Goal: Task Accomplishment & Management: Manage account settings

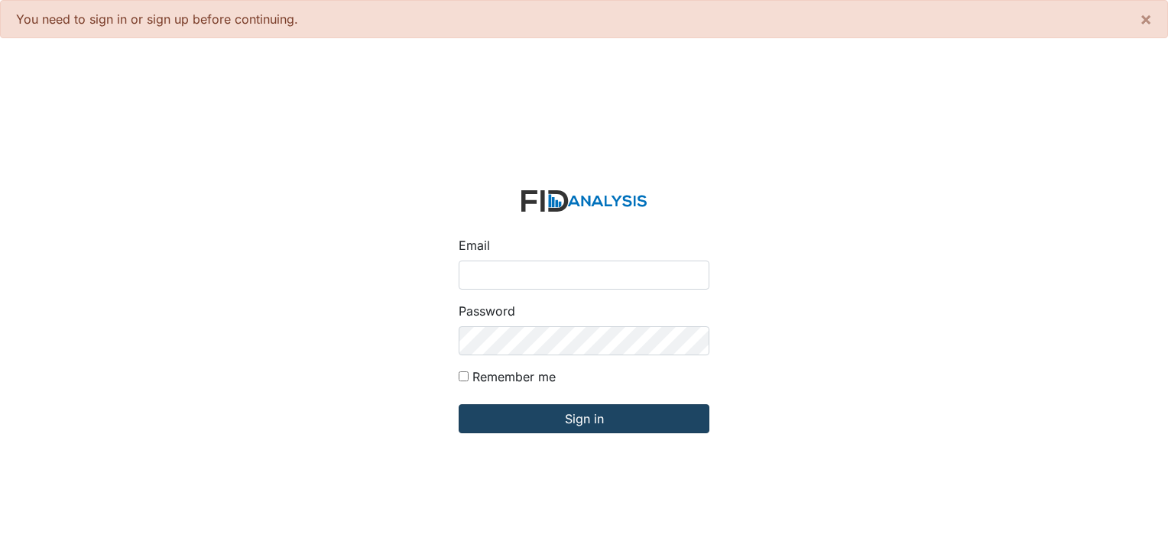
type input "[EMAIL_ADDRESS][DOMAIN_NAME]"
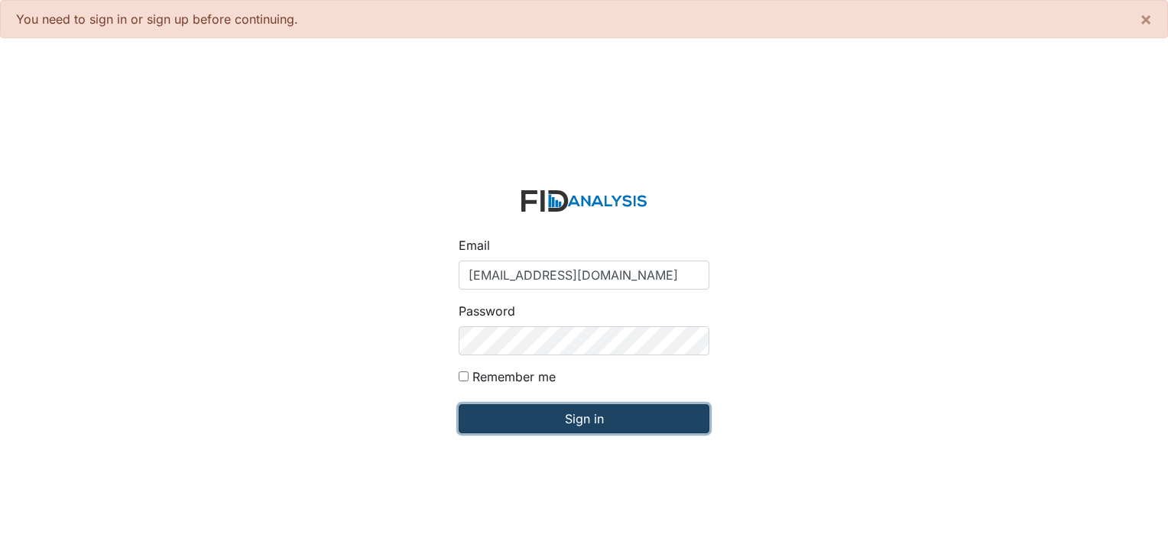
click at [589, 418] on input "Sign in" at bounding box center [584, 418] width 251 height 29
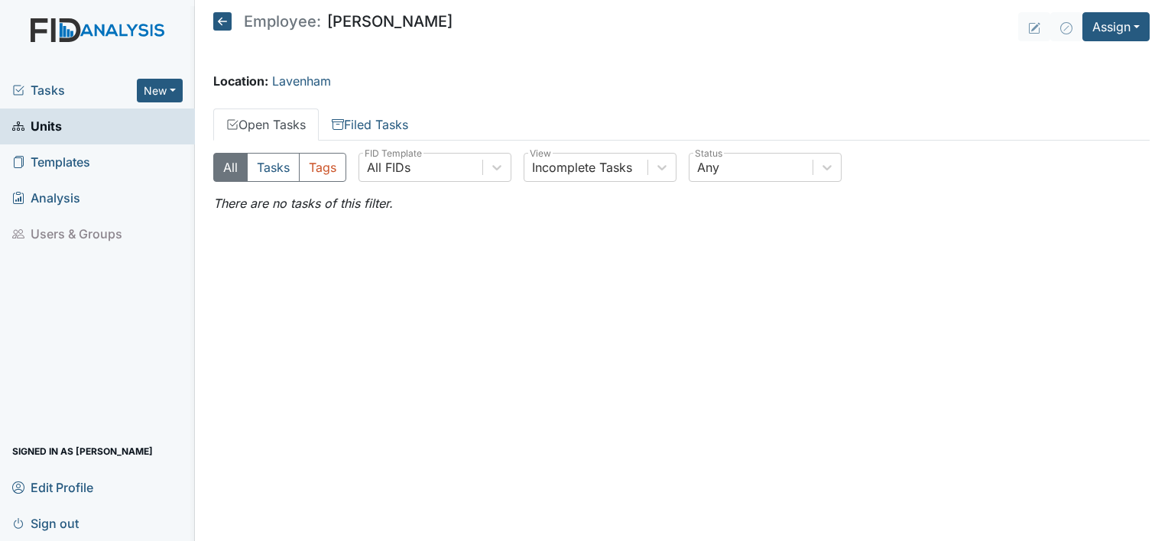
click at [273, 127] on link "Open Tasks" at bounding box center [265, 125] width 105 height 32
click at [63, 92] on span "Tasks" at bounding box center [74, 90] width 125 height 18
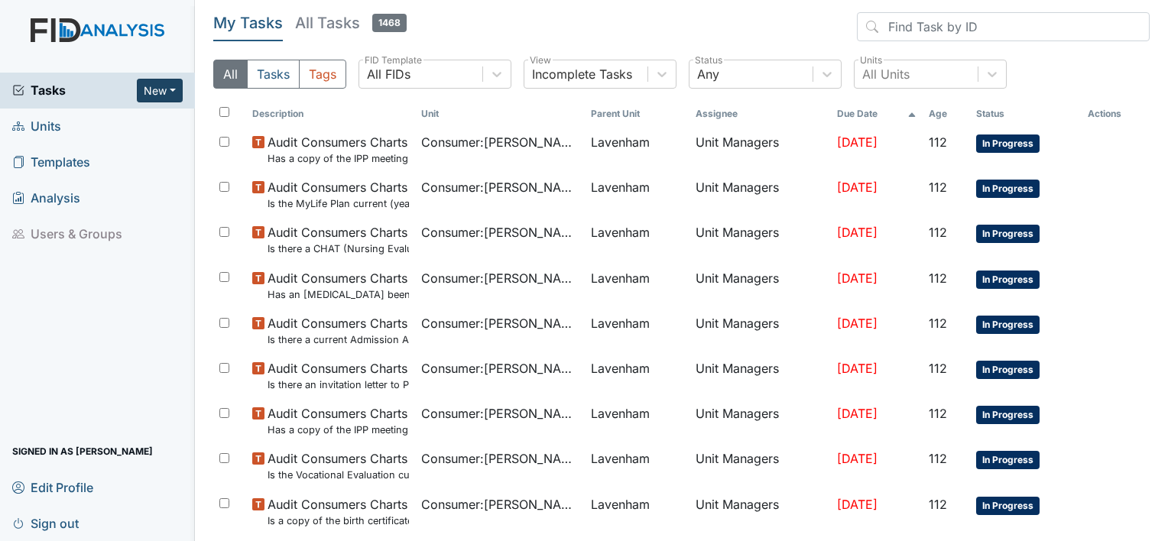
click at [171, 95] on button "New" at bounding box center [160, 91] width 46 height 24
click at [95, 122] on link "Form" at bounding box center [120, 122] width 121 height 24
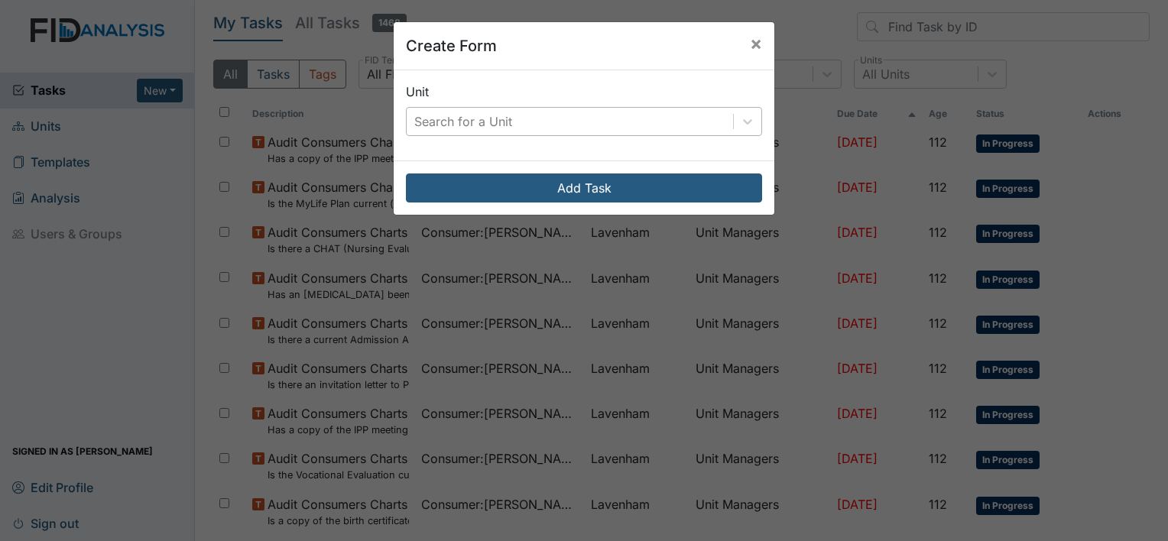
click at [559, 131] on div "Search for a Unit" at bounding box center [570, 122] width 326 height 28
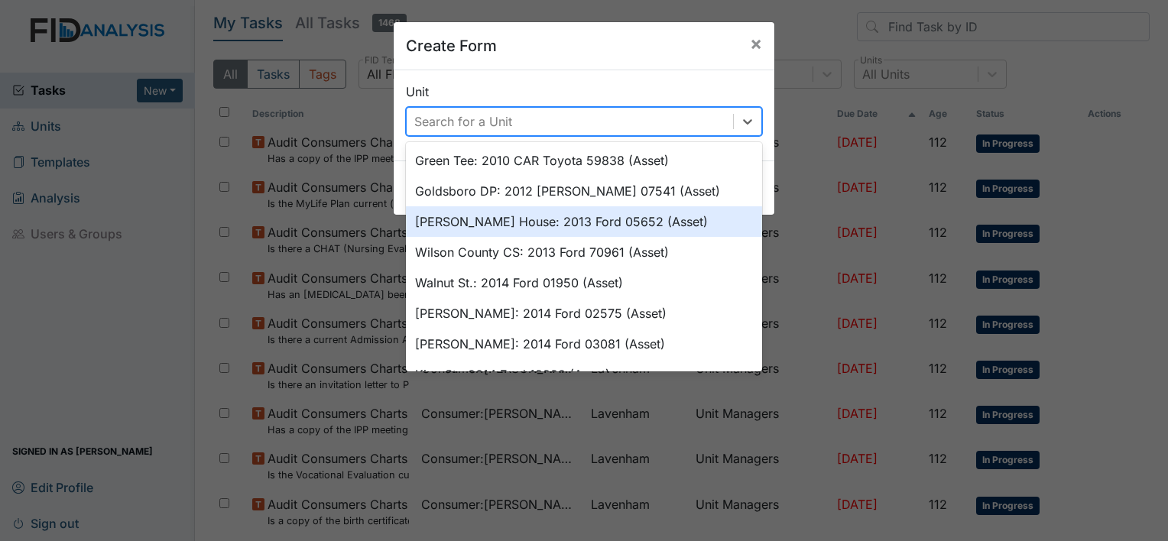
scroll to position [76, 0]
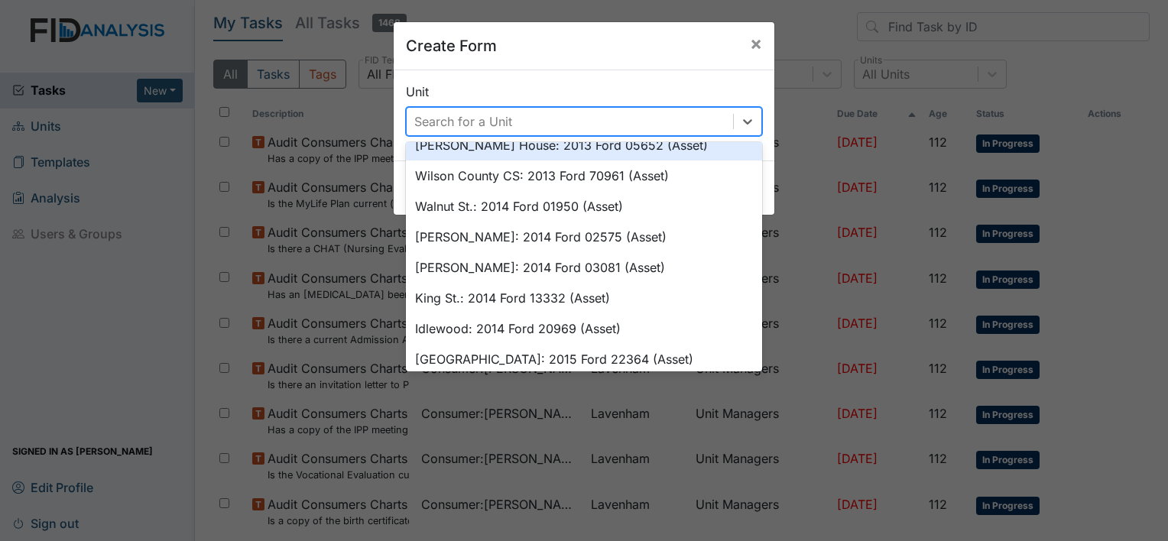
click at [526, 122] on div "Search for a Unit" at bounding box center [570, 122] width 326 height 28
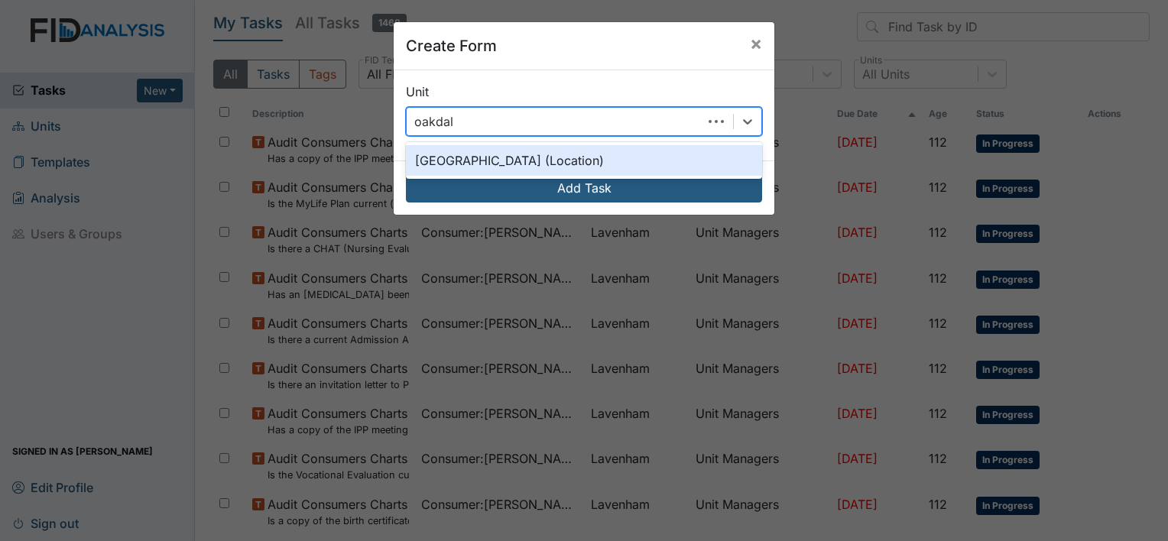
type input "oakdale"
click at [472, 158] on div "Oakdale (Location)" at bounding box center [584, 160] width 356 height 31
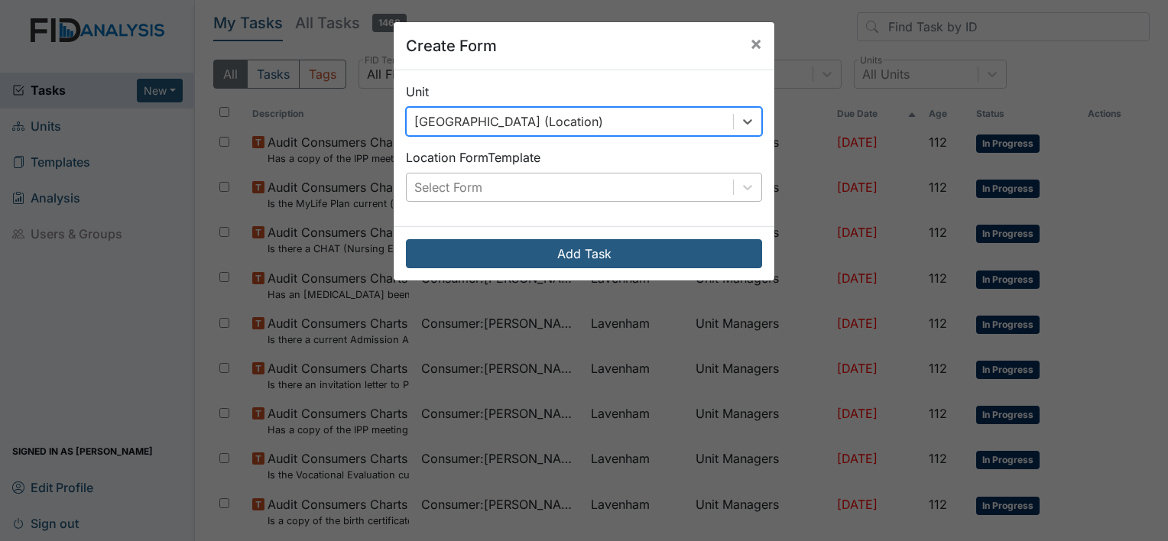
click at [453, 186] on div "Select Form" at bounding box center [448, 187] width 68 height 18
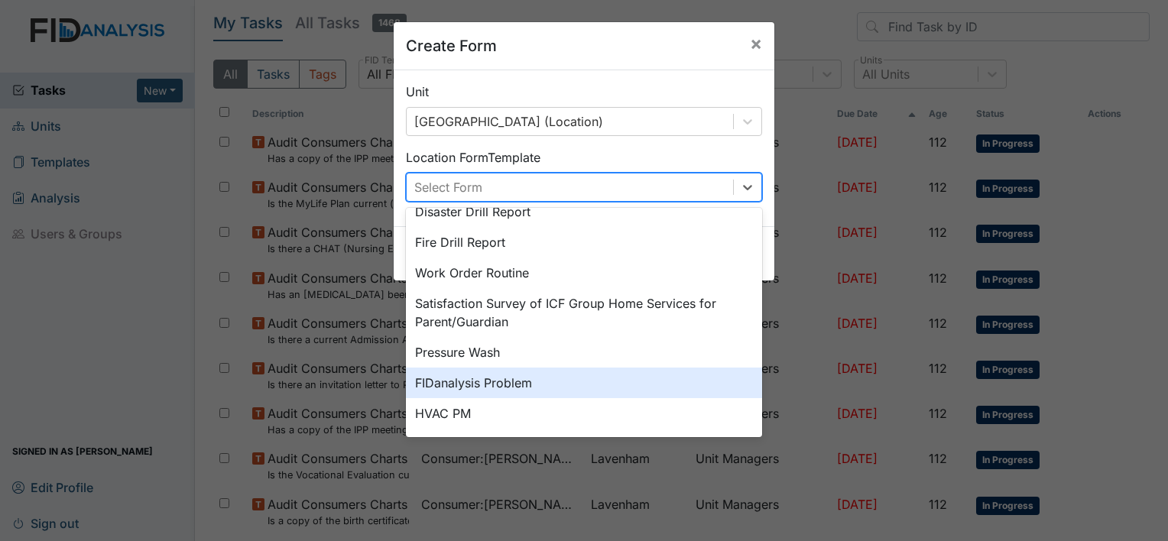
scroll to position [0, 0]
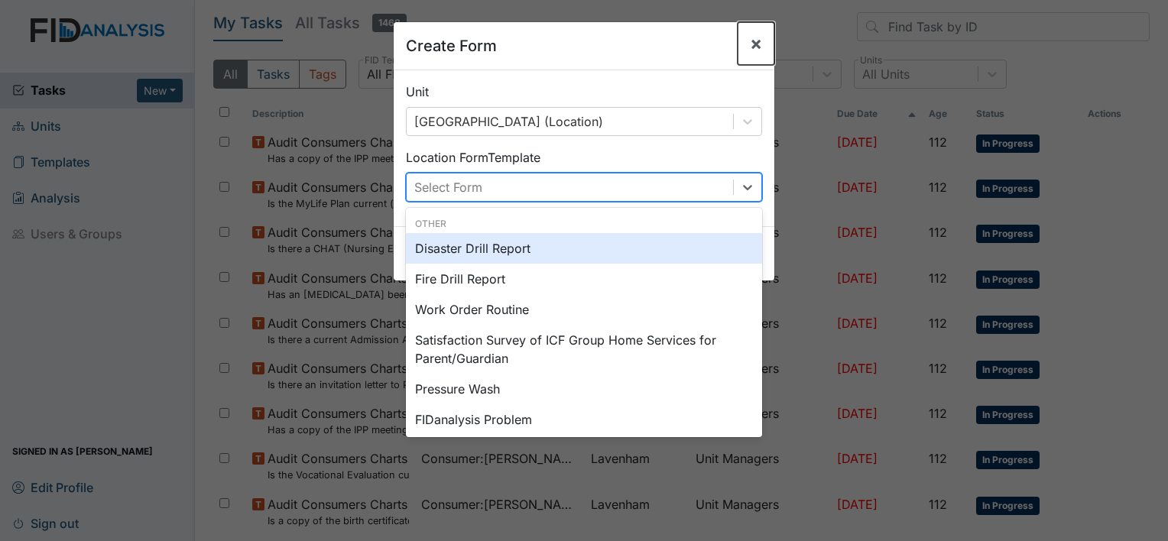
click at [754, 45] on span "×" at bounding box center [756, 43] width 12 height 22
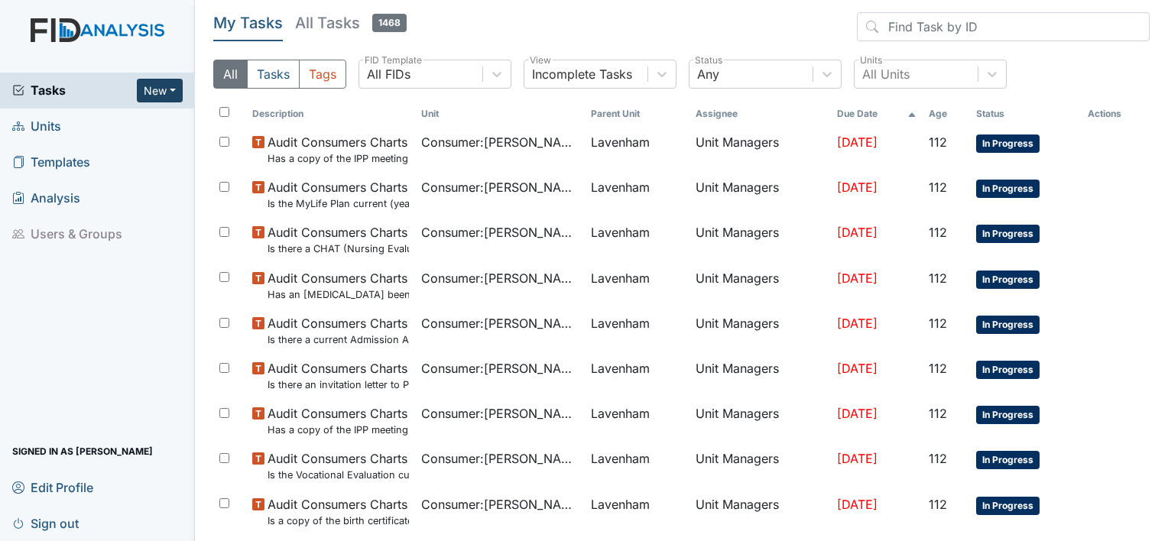
click at [166, 91] on button "New" at bounding box center [160, 91] width 46 height 24
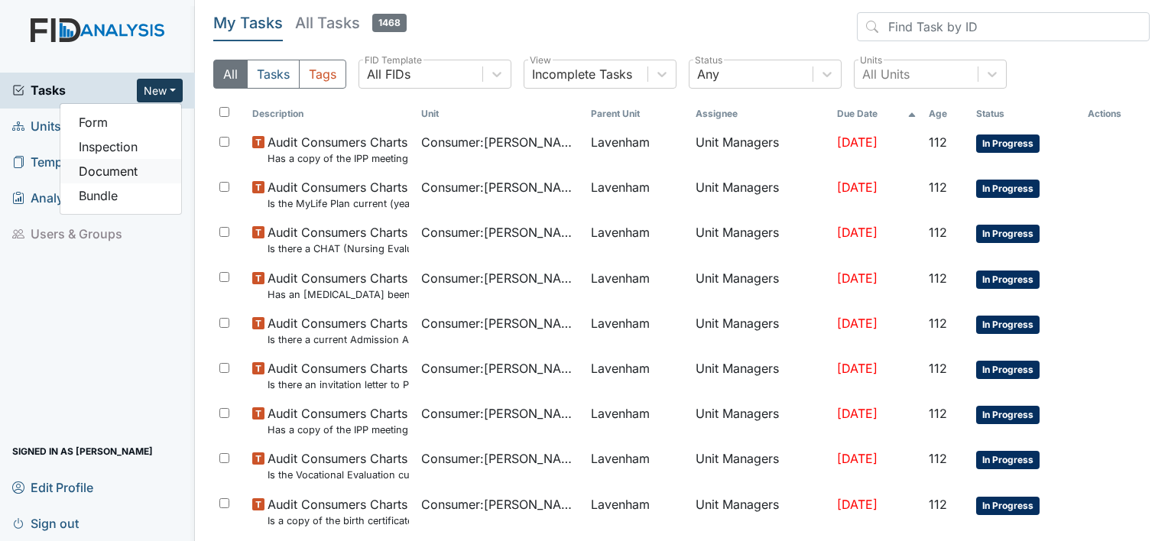
click at [102, 170] on link "Document" at bounding box center [120, 171] width 121 height 24
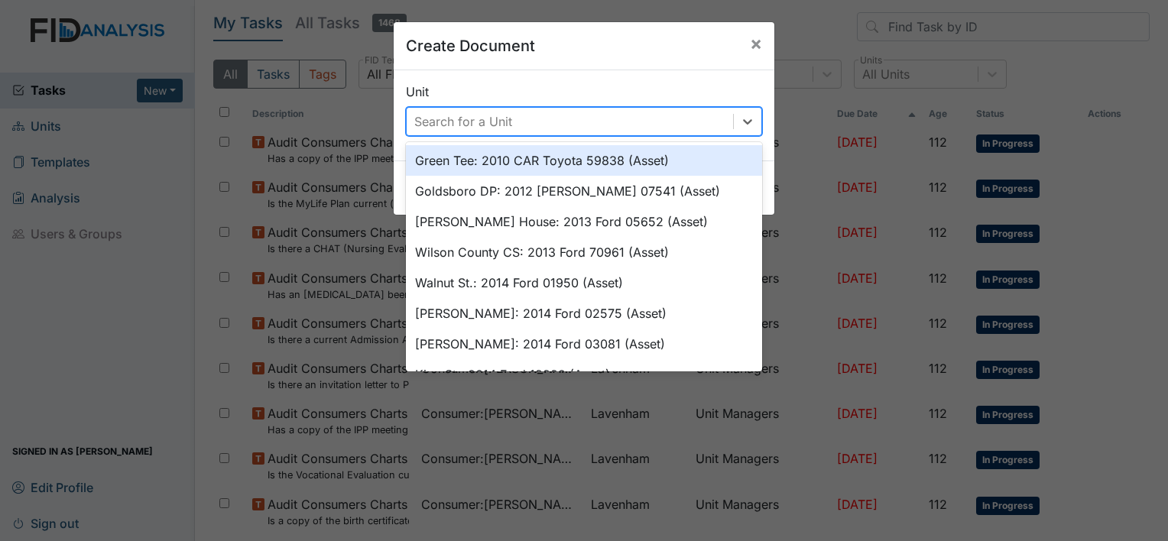
click at [547, 128] on div "Search for a Unit" at bounding box center [570, 122] width 326 height 28
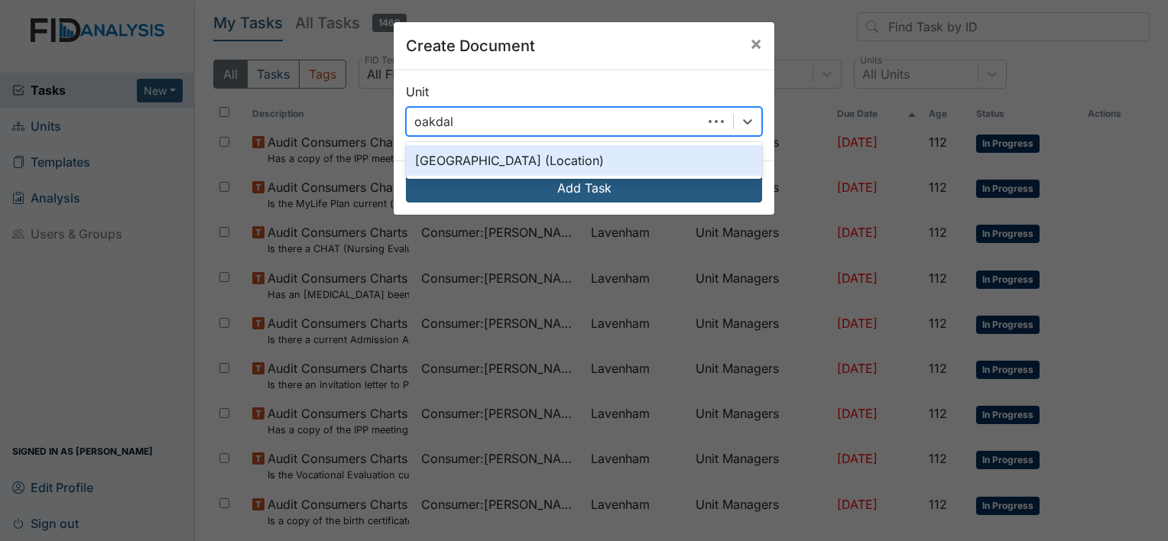
type input "oakdale"
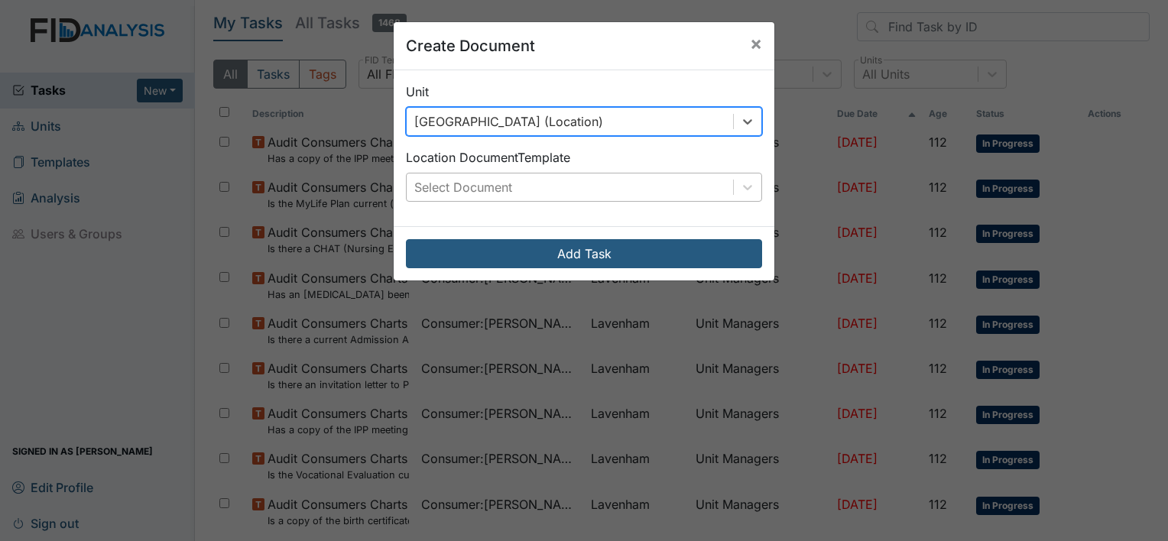
click at [486, 183] on div "Select Document" at bounding box center [463, 187] width 98 height 18
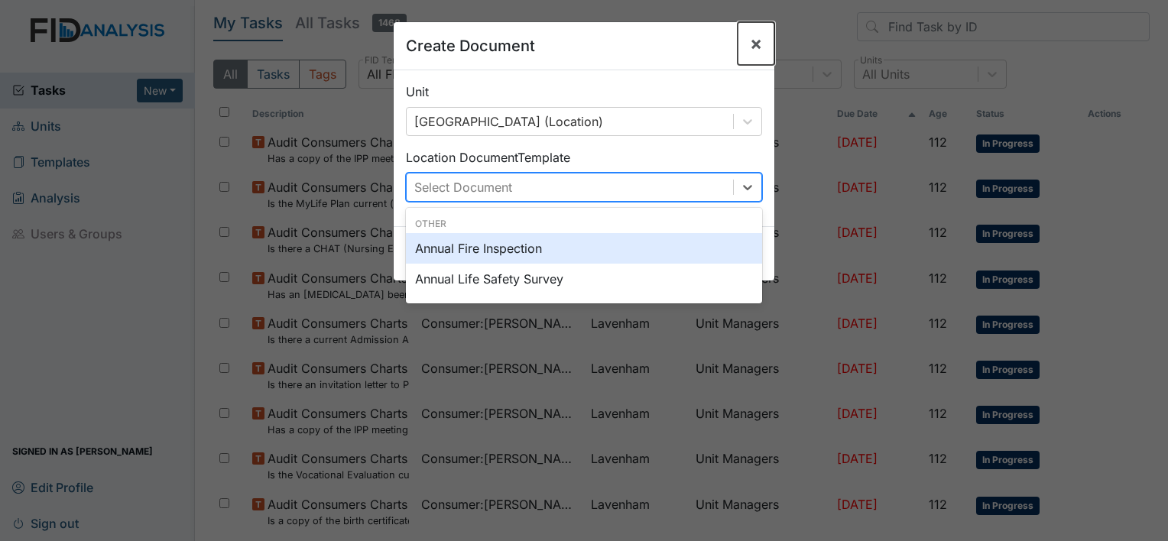
click at [750, 49] on span "×" at bounding box center [756, 43] width 12 height 22
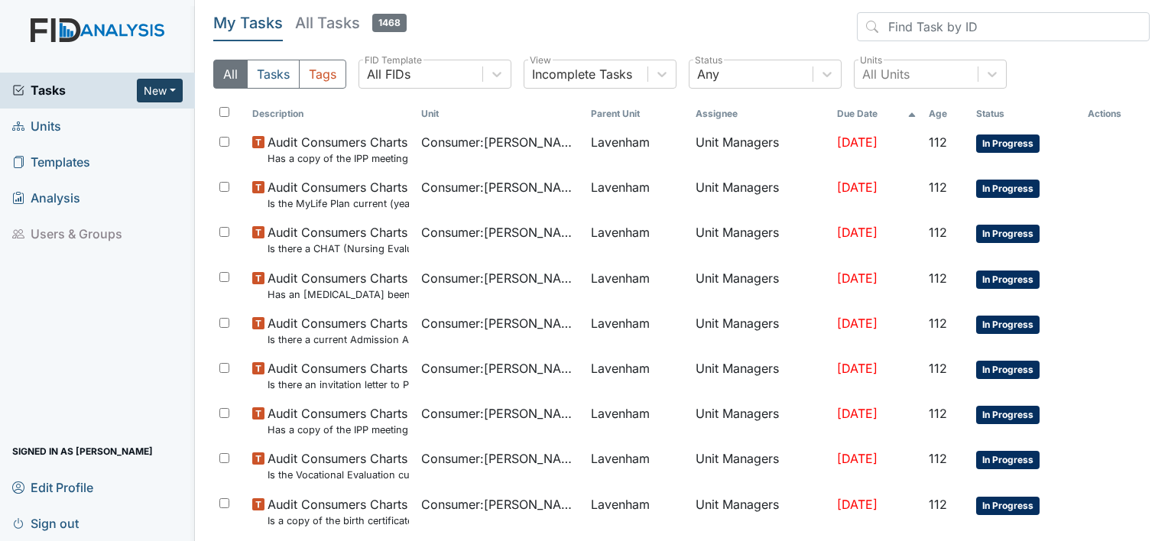
click at [163, 98] on button "New" at bounding box center [160, 91] width 46 height 24
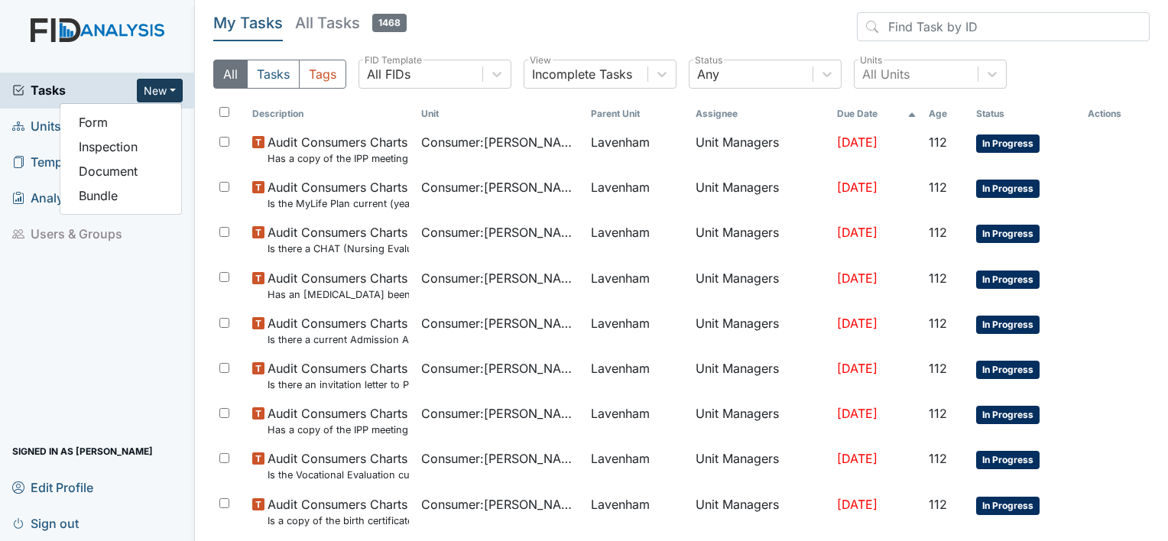
click at [163, 98] on button "New" at bounding box center [160, 91] width 46 height 24
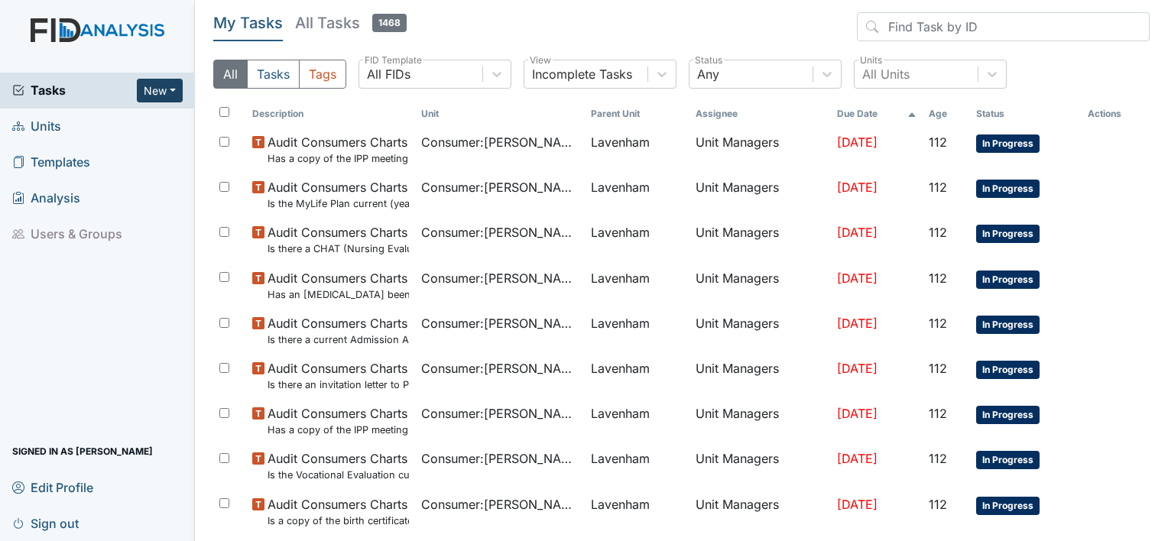
click at [162, 95] on button "New" at bounding box center [160, 91] width 46 height 24
click at [104, 118] on link "Form" at bounding box center [120, 122] width 121 height 24
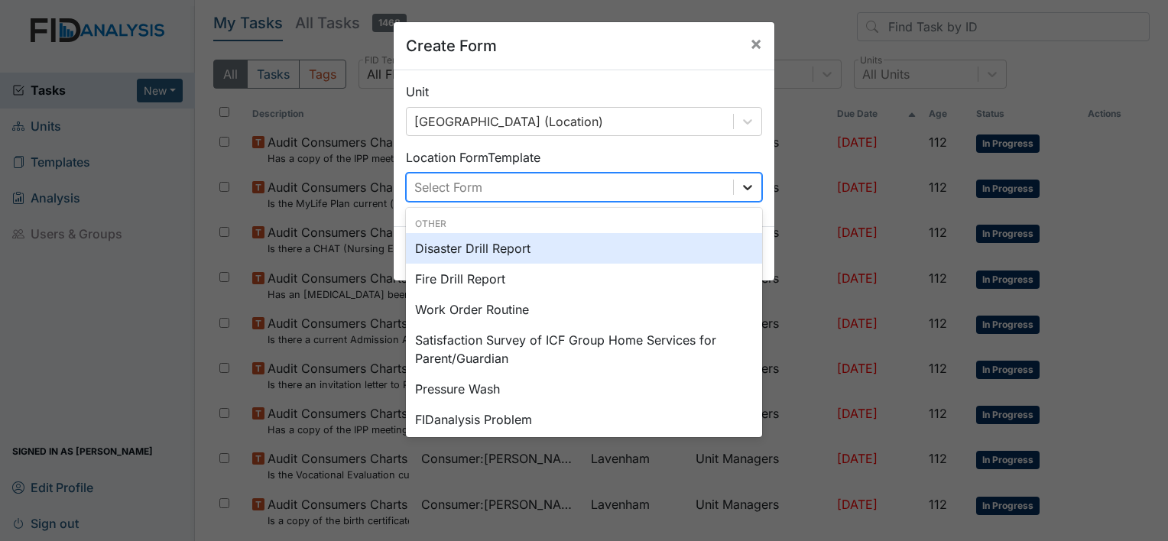
click at [734, 186] on div at bounding box center [748, 187] width 28 height 28
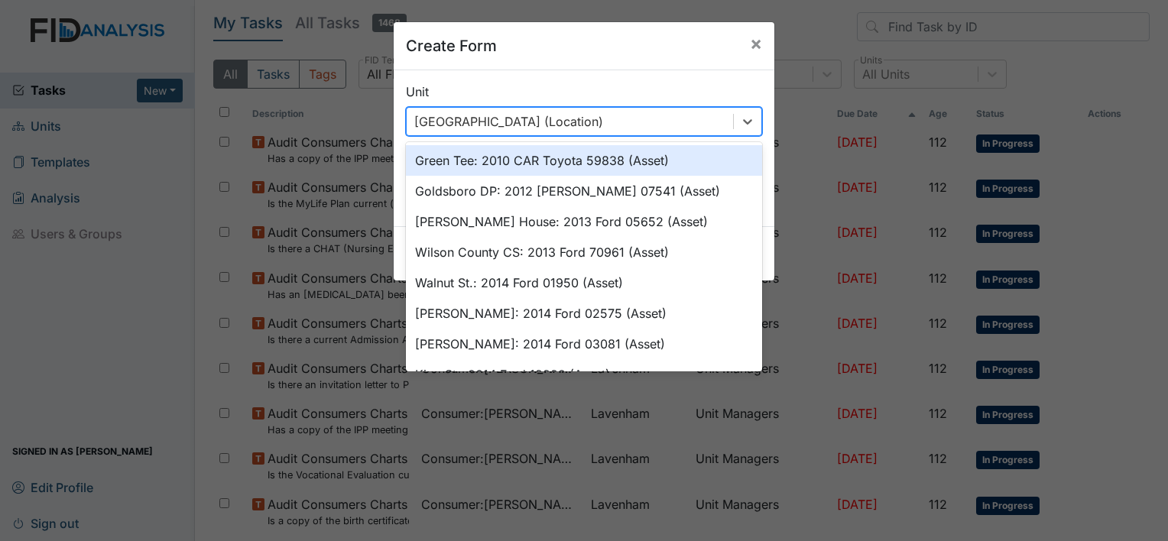
click at [520, 123] on div "Oakdale (Location)" at bounding box center [570, 122] width 326 height 28
click at [750, 41] on span "×" at bounding box center [756, 43] width 12 height 22
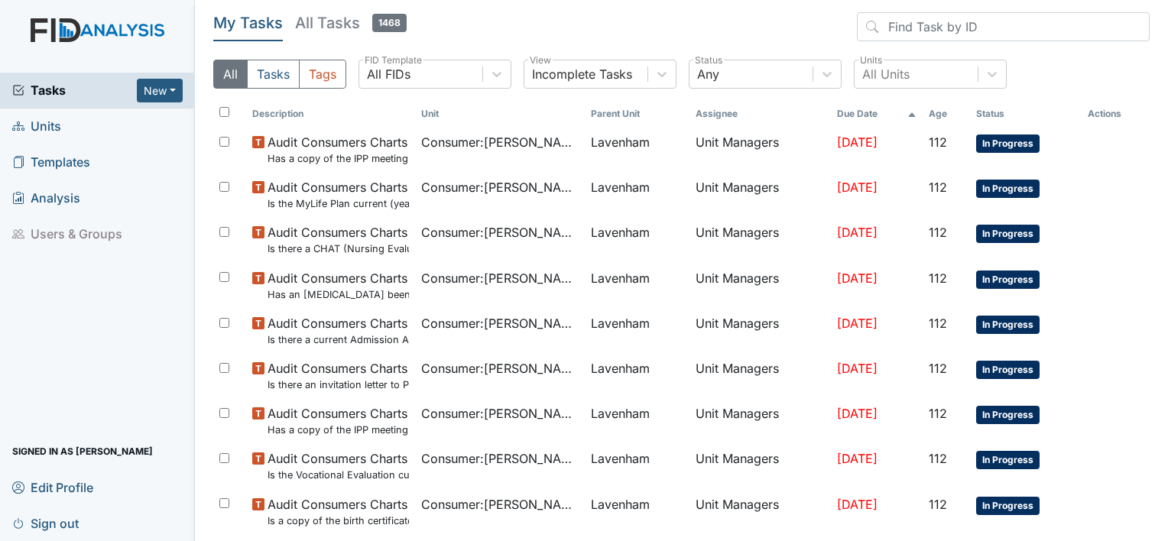
click at [64, 89] on span "Tasks" at bounding box center [74, 90] width 125 height 18
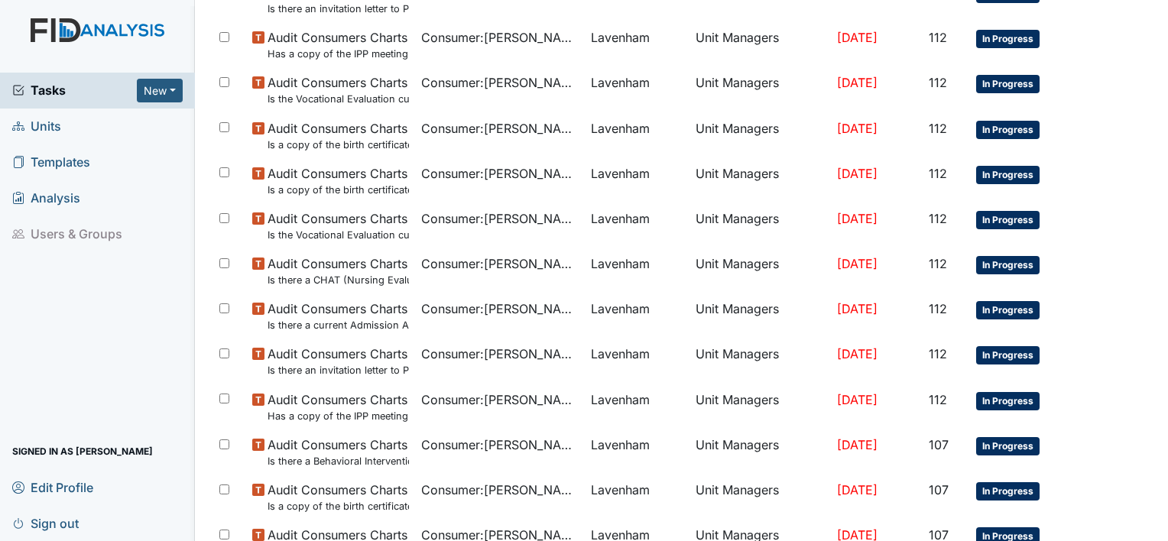
scroll to position [1009, 0]
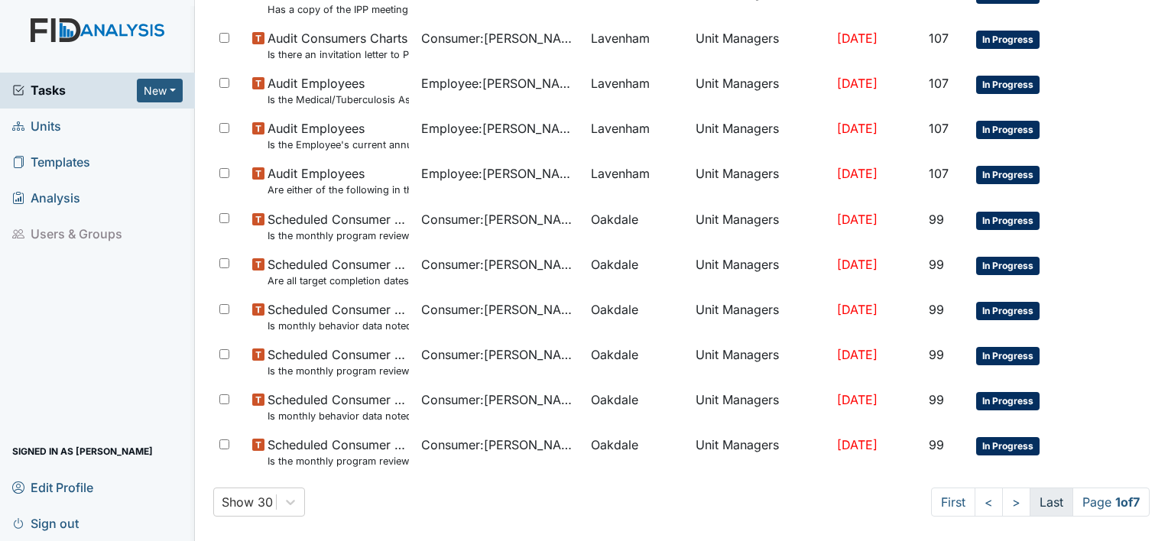
click at [1032, 499] on link "Last" at bounding box center [1051, 502] width 44 height 29
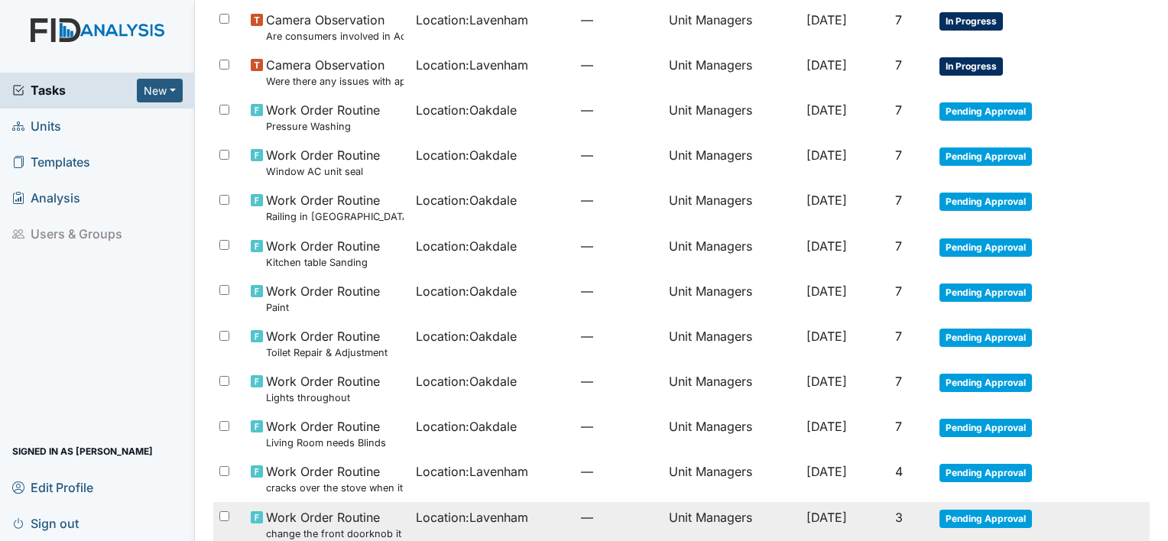
scroll to position [380, 0]
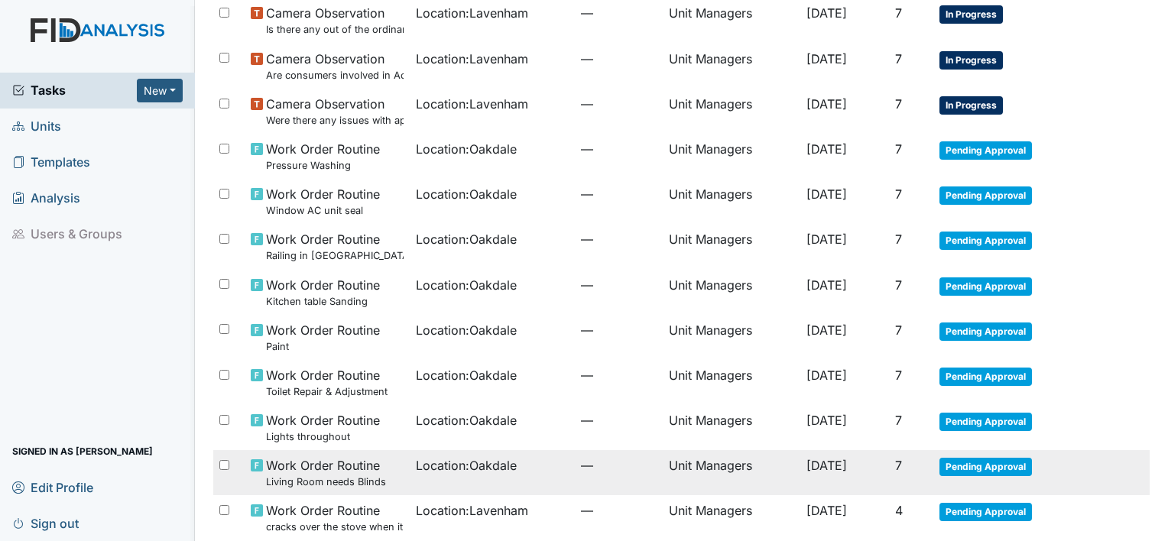
click at [972, 462] on span "Pending Approval" at bounding box center [985, 467] width 92 height 18
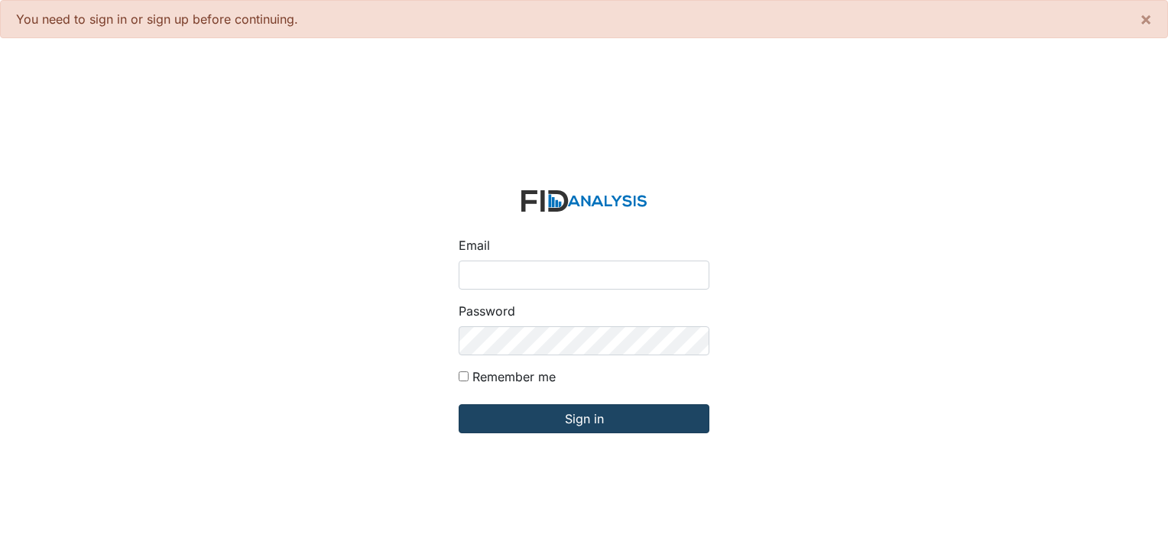
type input "[EMAIL_ADDRESS][DOMAIN_NAME]"
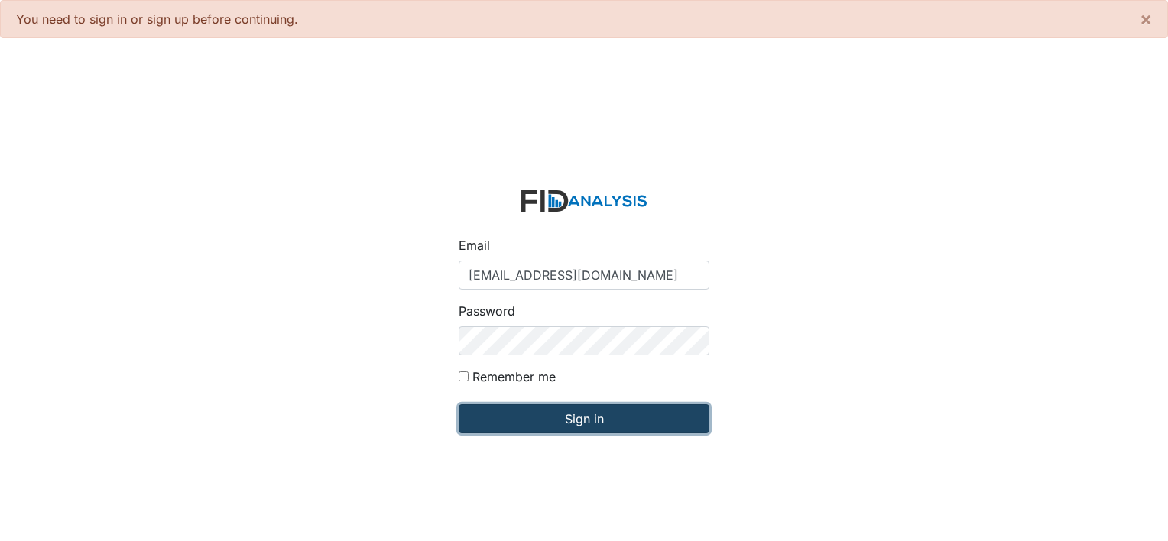
click at [592, 418] on input "Sign in" at bounding box center [584, 418] width 251 height 29
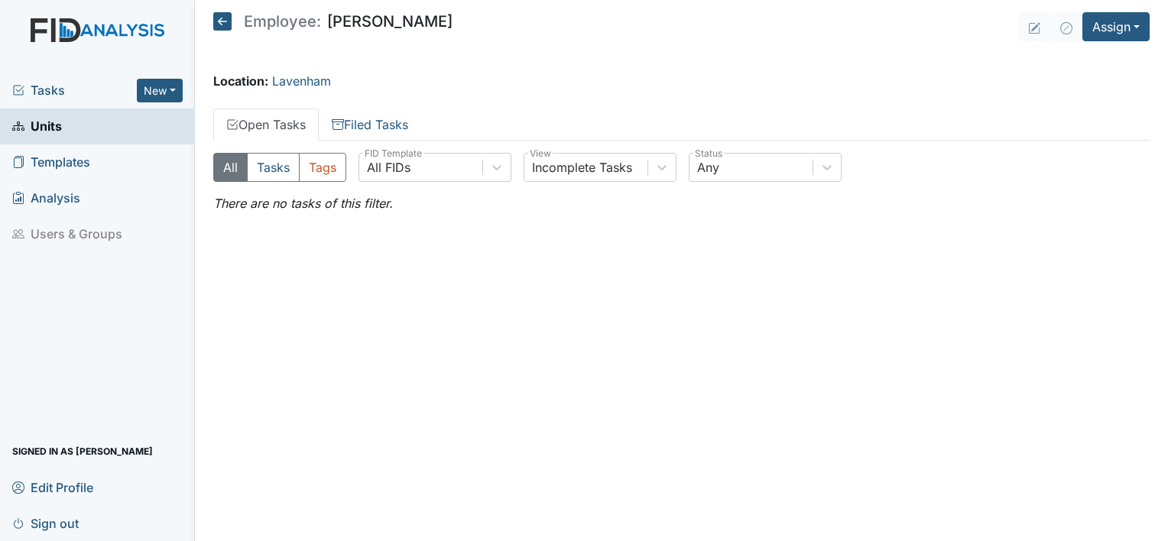
click at [60, 82] on span "Tasks" at bounding box center [74, 90] width 125 height 18
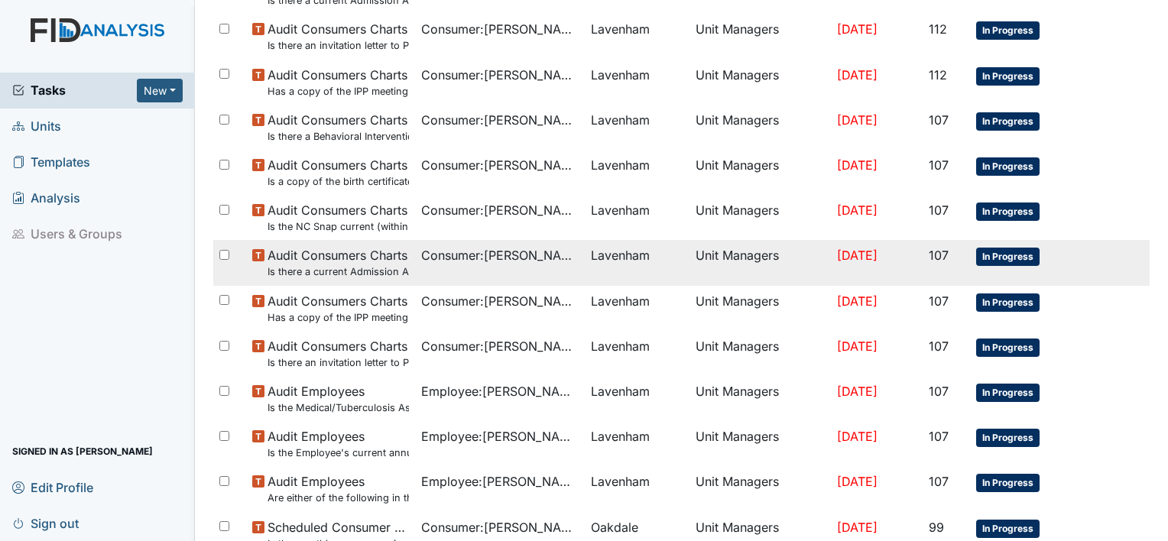
scroll to position [1009, 0]
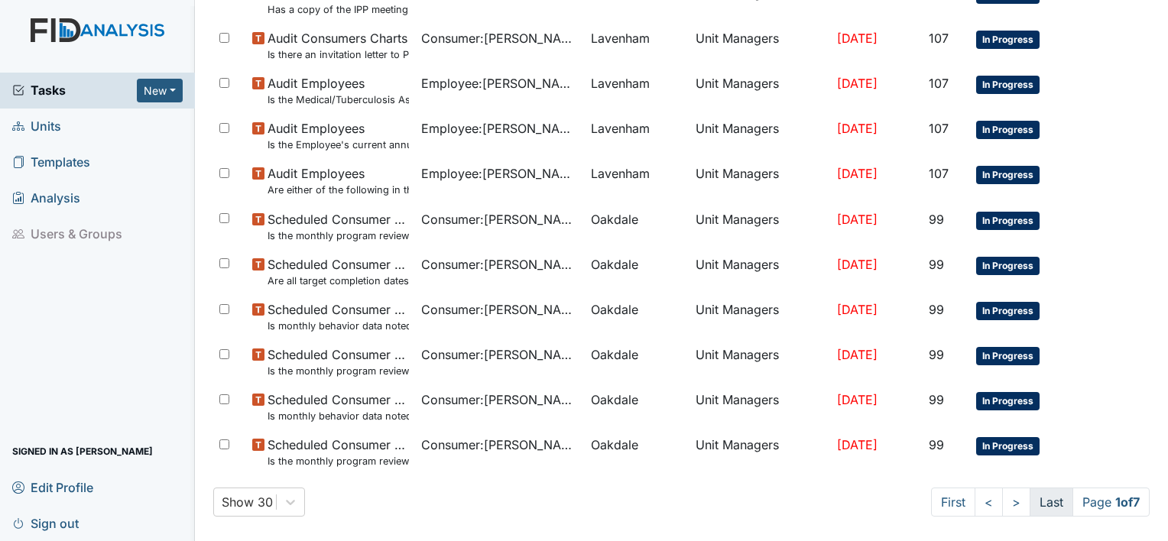
click at [1037, 502] on link "Last" at bounding box center [1051, 502] width 44 height 29
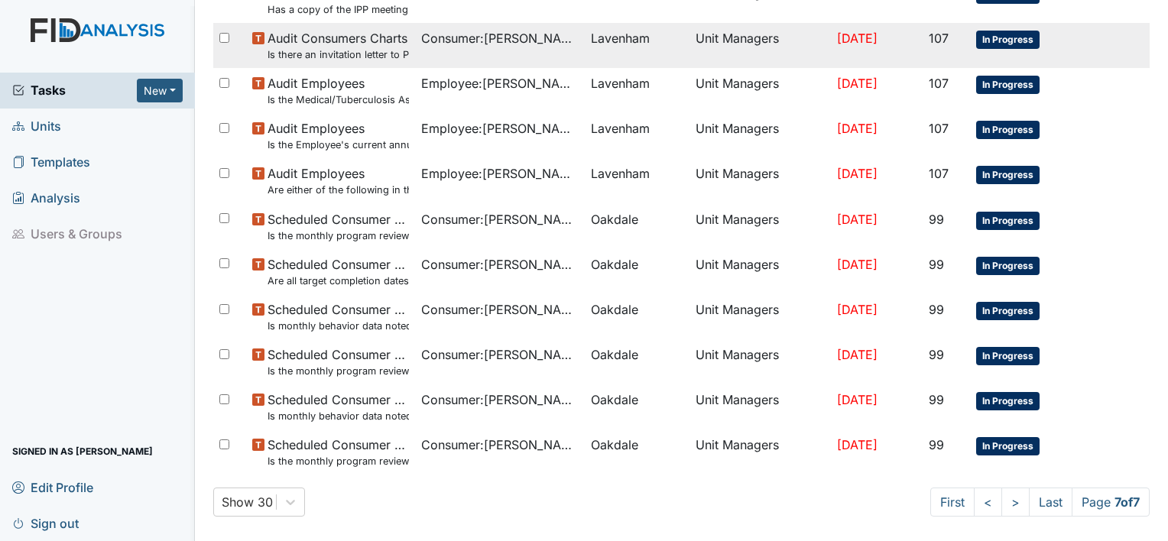
scroll to position [533, 0]
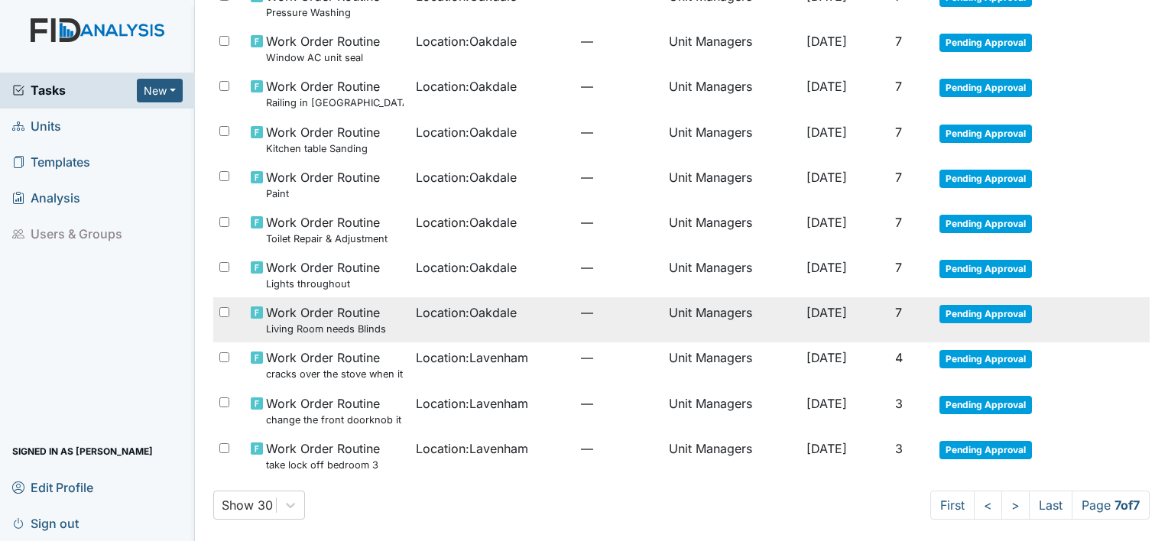
click at [428, 310] on span "Location : [GEOGRAPHIC_DATA]" at bounding box center [466, 312] width 101 height 18
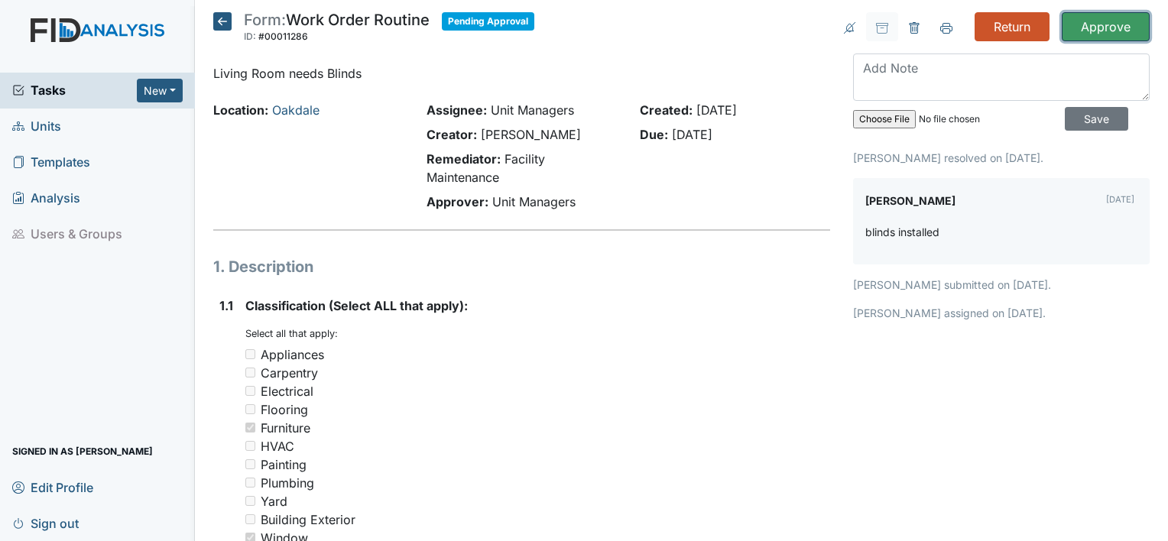
click at [1103, 19] on input "Approve" at bounding box center [1105, 26] width 88 height 29
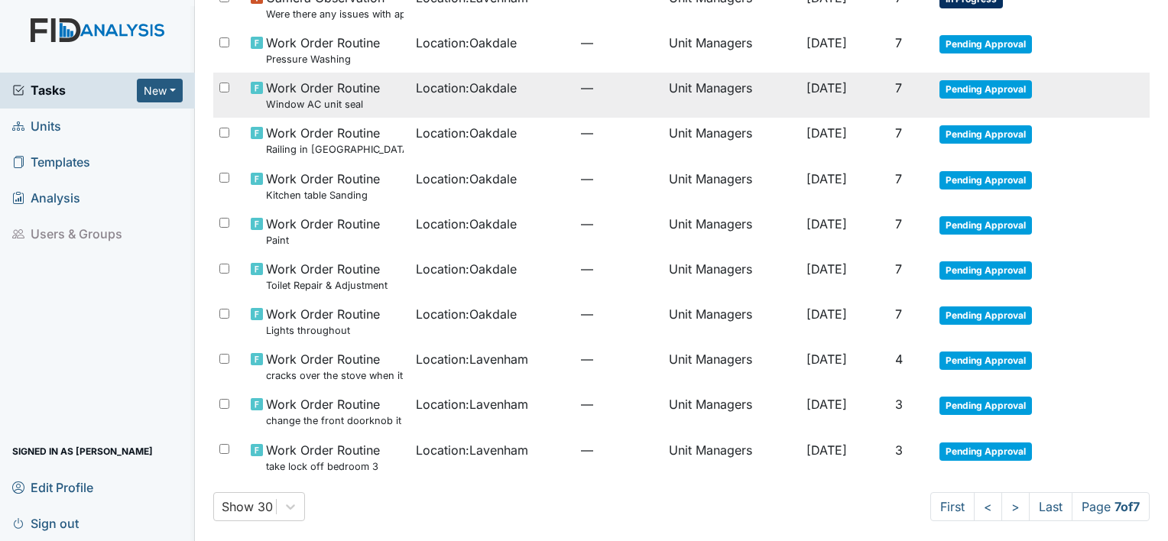
scroll to position [538, 0]
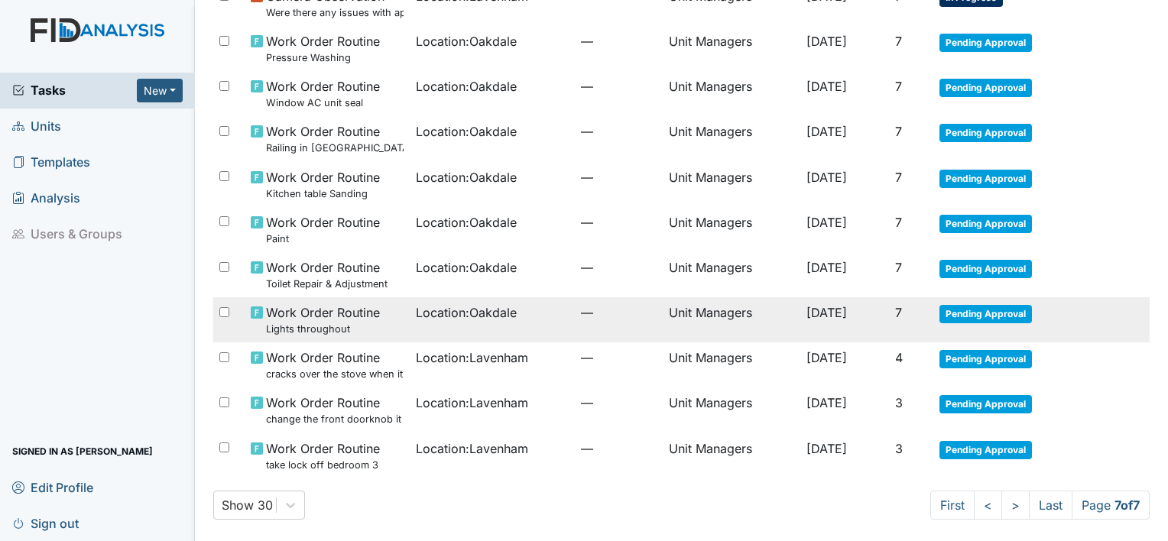
click at [332, 312] on span "Work Order Routine Lights throughout" at bounding box center [323, 319] width 114 height 33
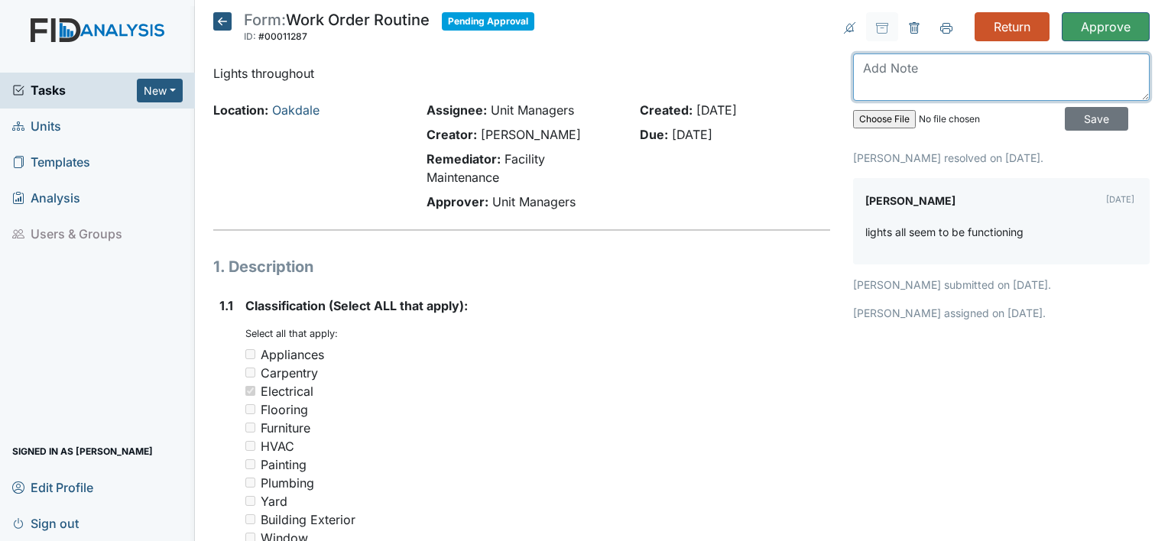
click at [926, 66] on textarea at bounding box center [1001, 76] width 297 height 47
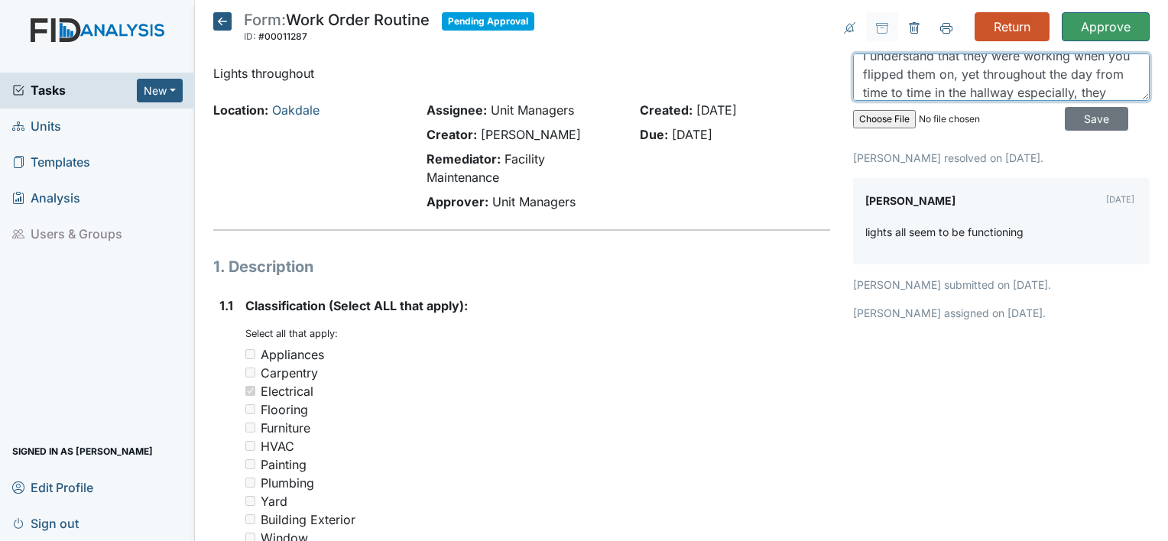
scroll to position [31, 0]
type textarea "I understand that they were working when you flipped them on, yet throughout th…"
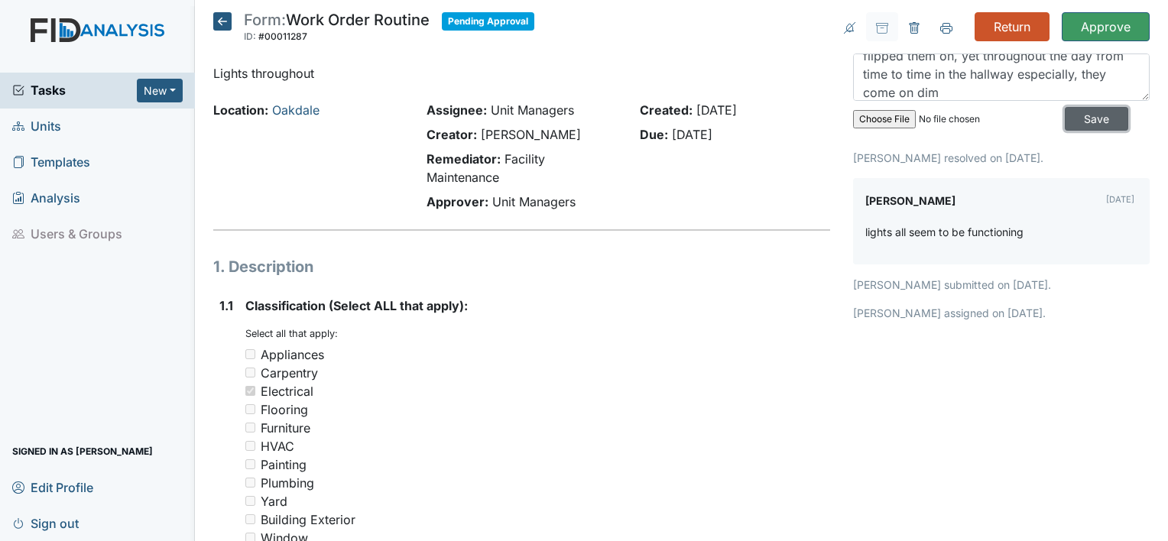
click at [1074, 121] on input "Save" at bounding box center [1096, 119] width 63 height 24
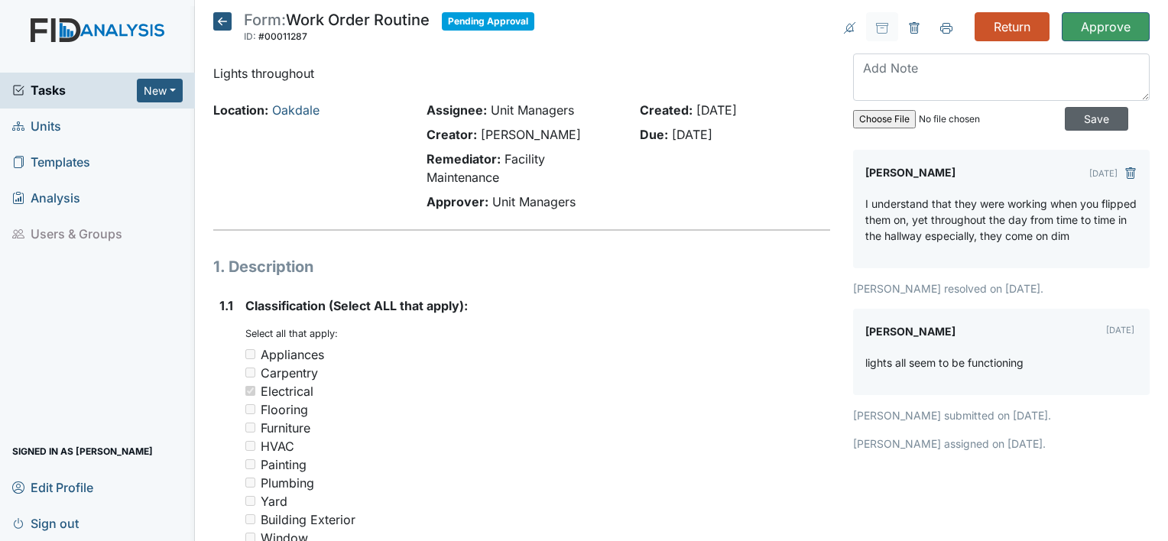
scroll to position [0, 0]
click at [1004, 24] on input "Return" at bounding box center [1011, 26] width 75 height 29
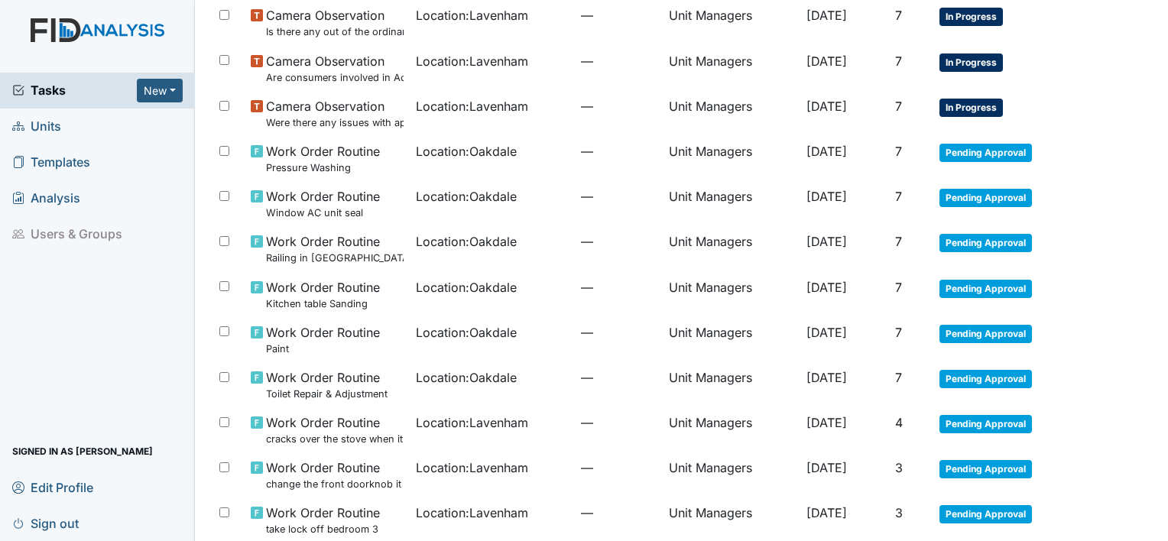
scroll to position [459, 0]
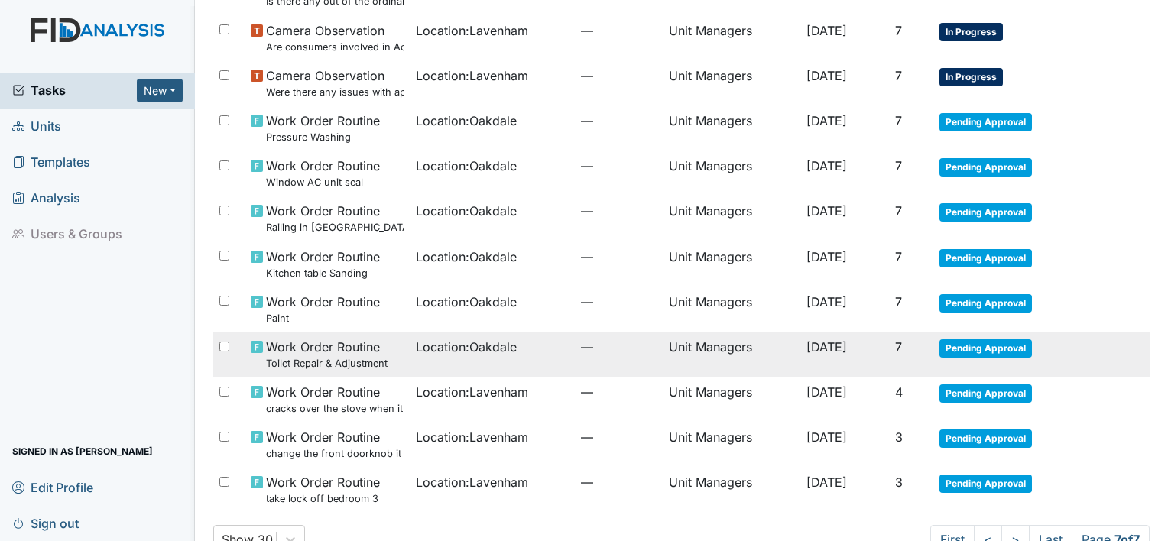
click at [336, 350] on span "Work Order Routine Toilet Repair & Adjustment" at bounding box center [327, 354] width 122 height 33
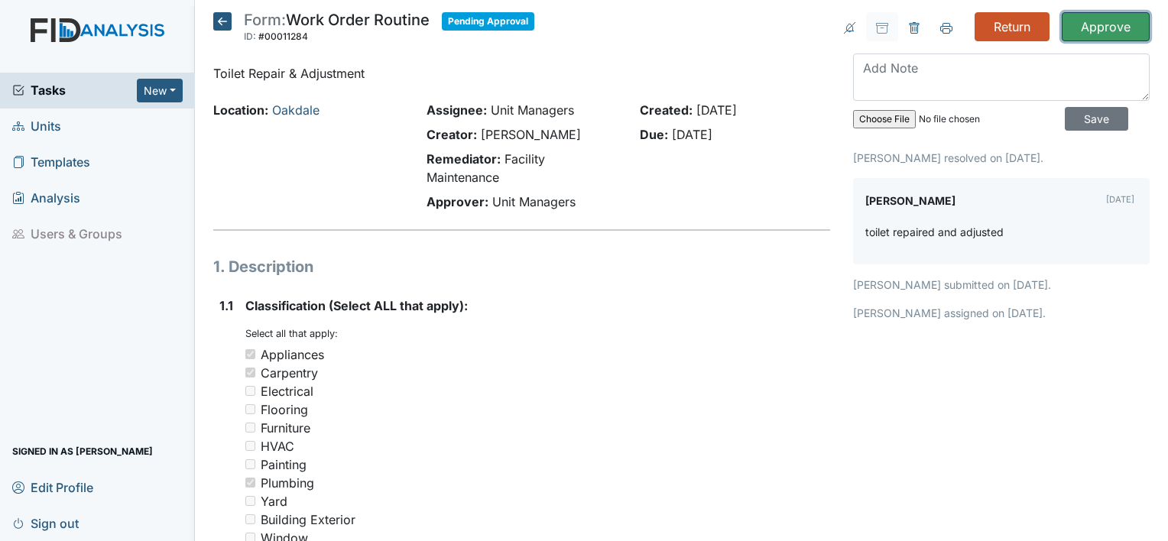
click at [1087, 25] on input "Approve" at bounding box center [1105, 26] width 88 height 29
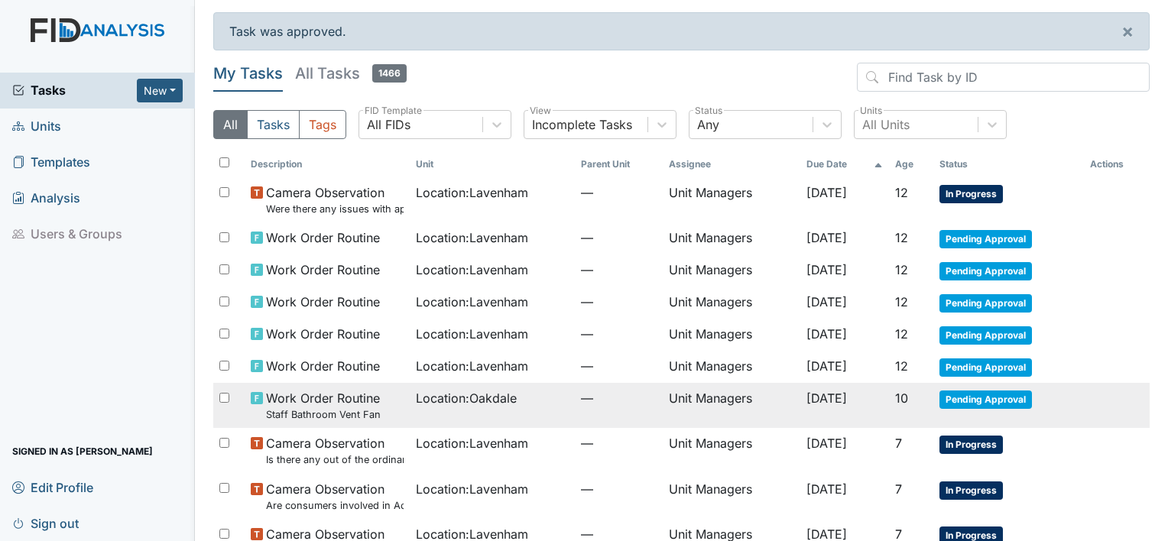
click at [835, 403] on td "[DATE]" at bounding box center [844, 405] width 89 height 45
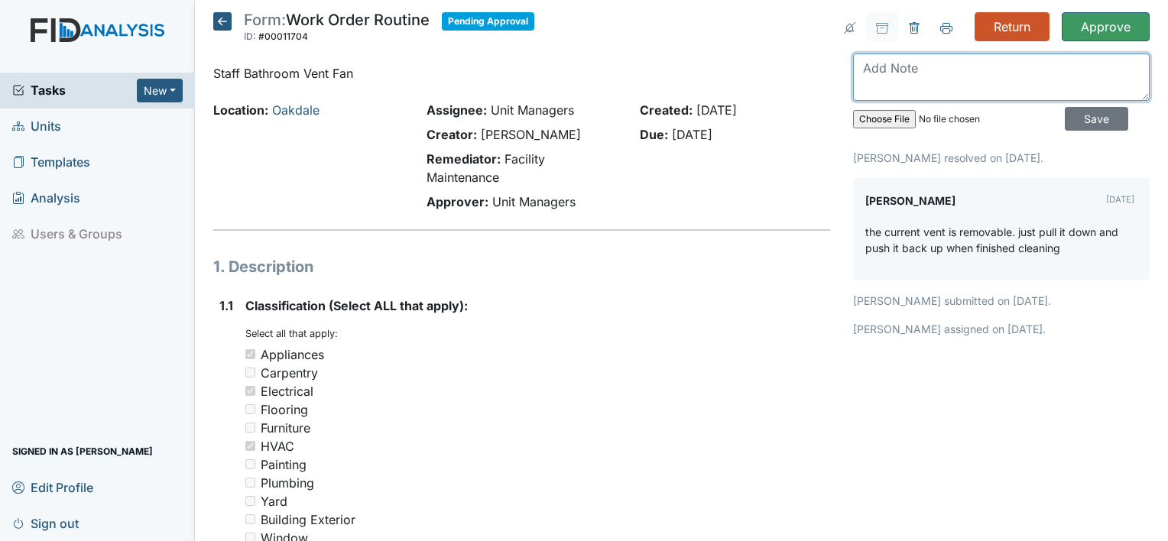
click at [972, 66] on textarea at bounding box center [1001, 76] width 297 height 47
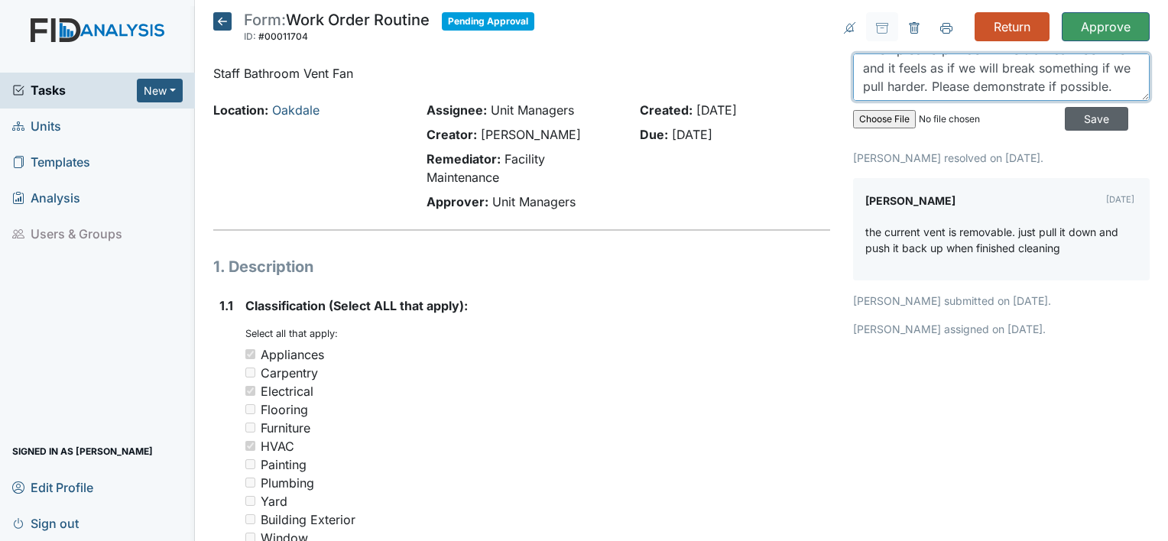
type textarea "Attempted to pull down the staff bathroom vent and it feels as if we will break…"
click at [1073, 121] on input "Save" at bounding box center [1096, 119] width 63 height 24
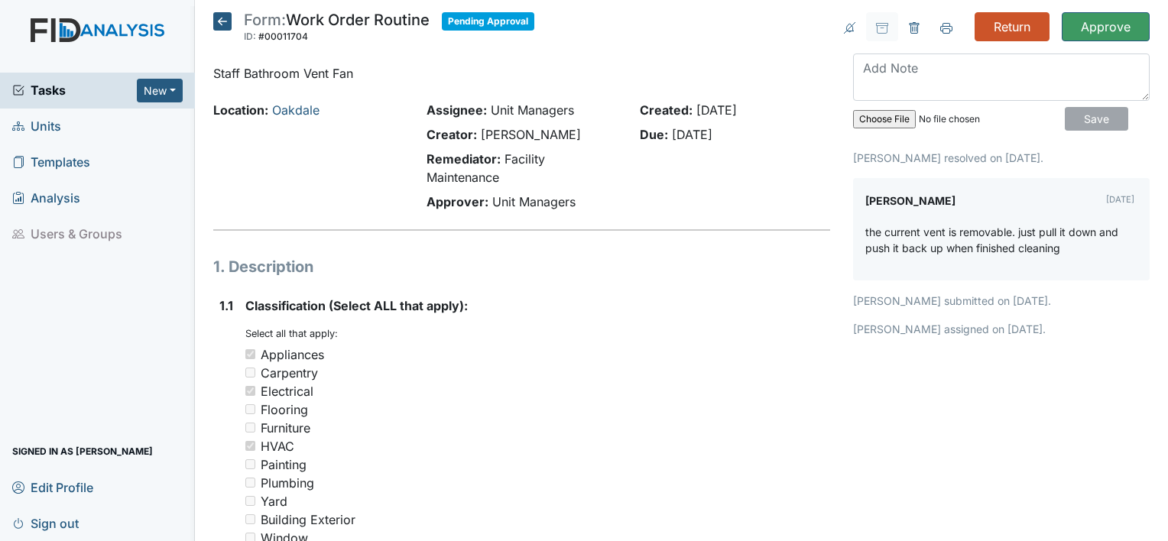
scroll to position [0, 0]
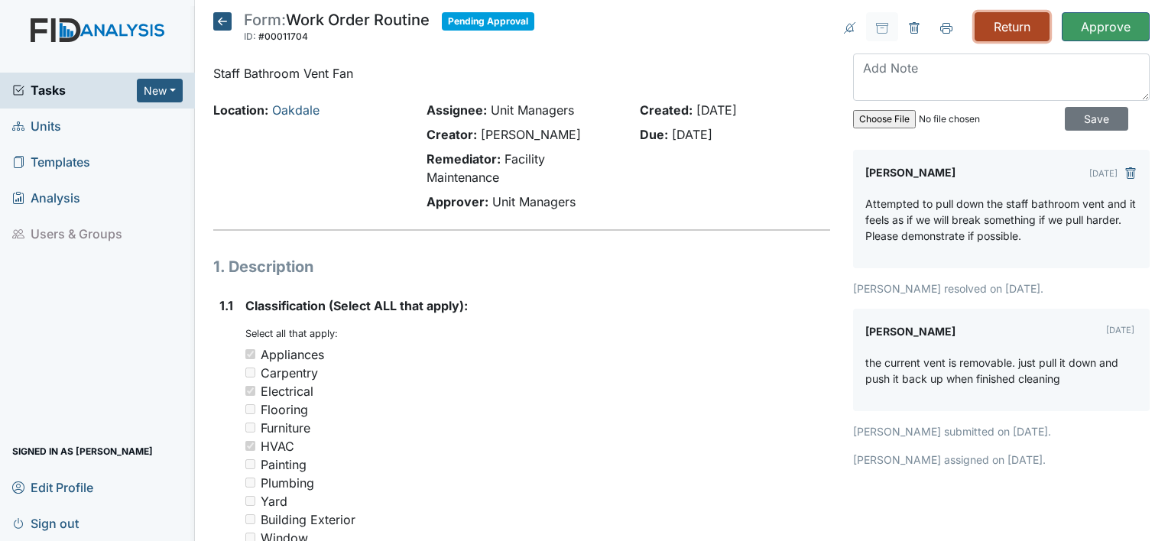
click at [1002, 24] on input "Return" at bounding box center [1011, 26] width 75 height 29
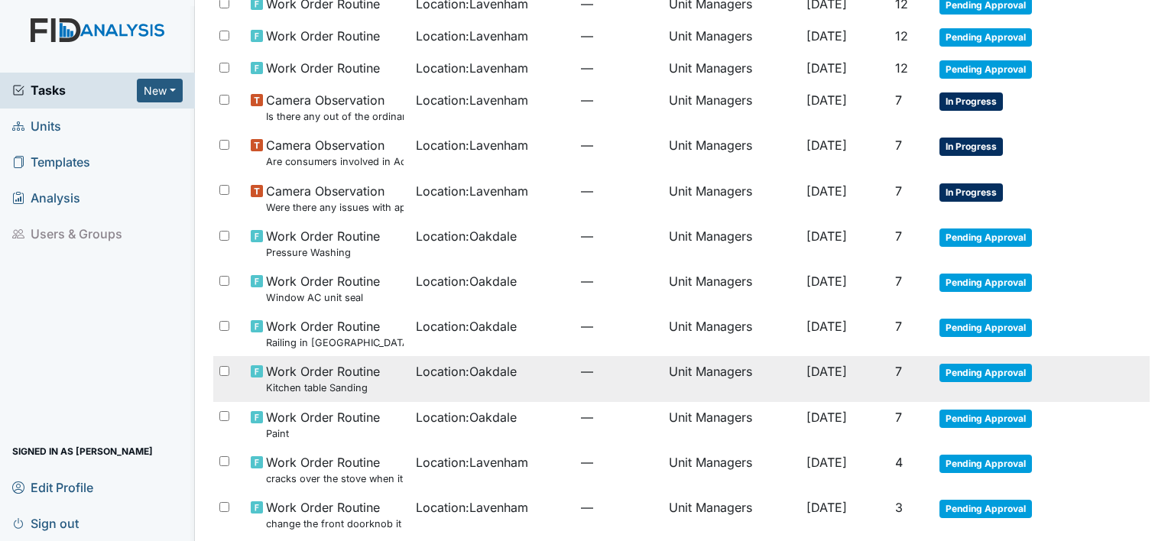
scroll to position [382, 0]
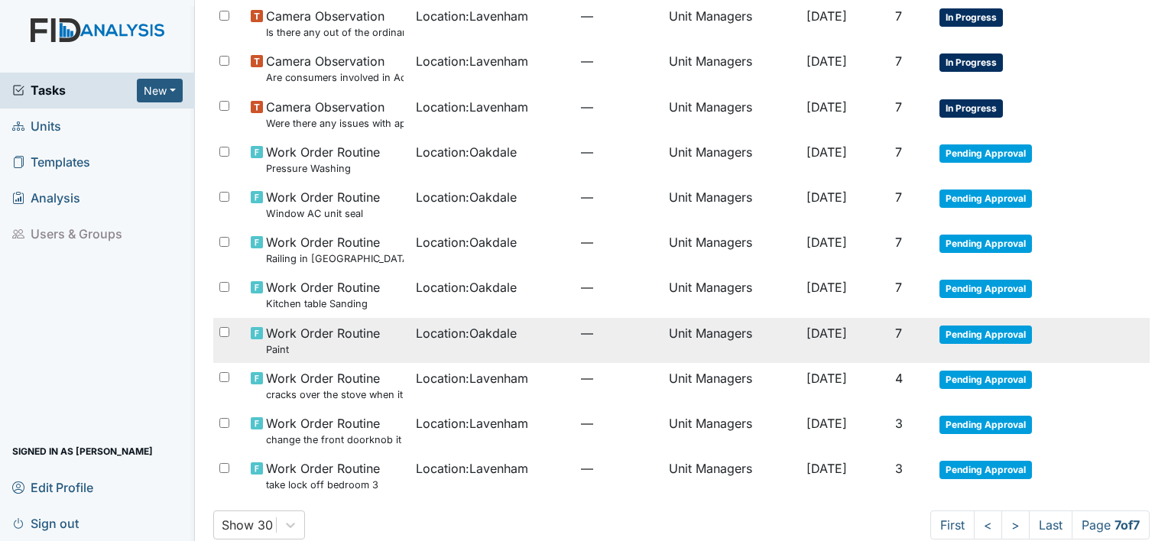
click at [482, 335] on span "Location : [GEOGRAPHIC_DATA]" at bounding box center [466, 333] width 101 height 18
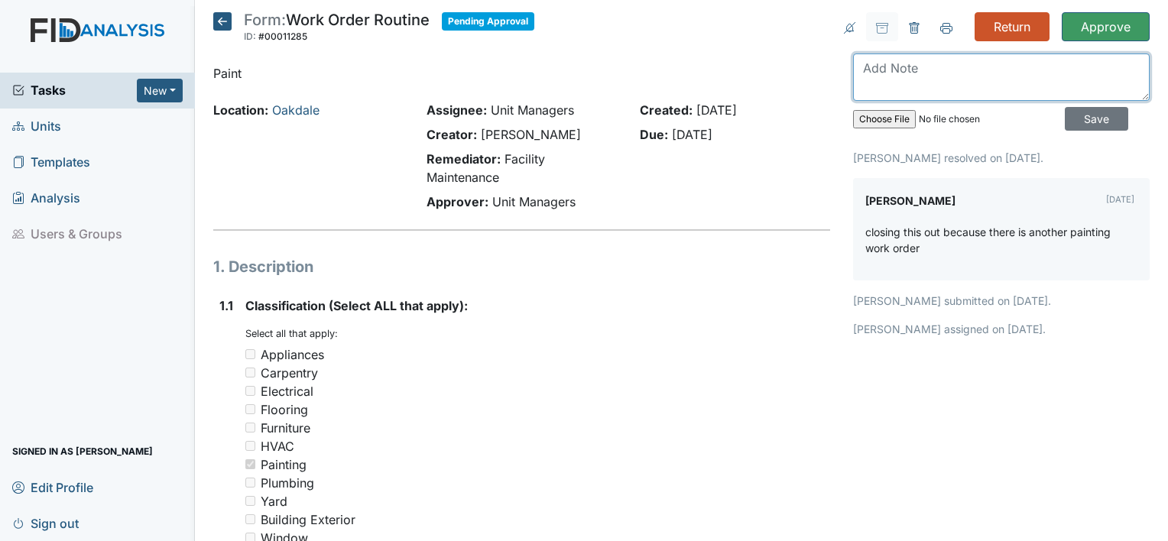
drag, startPoint x: 909, startPoint y: 72, endPoint x: 807, endPoint y: 79, distance: 101.9
type textarea "understood"
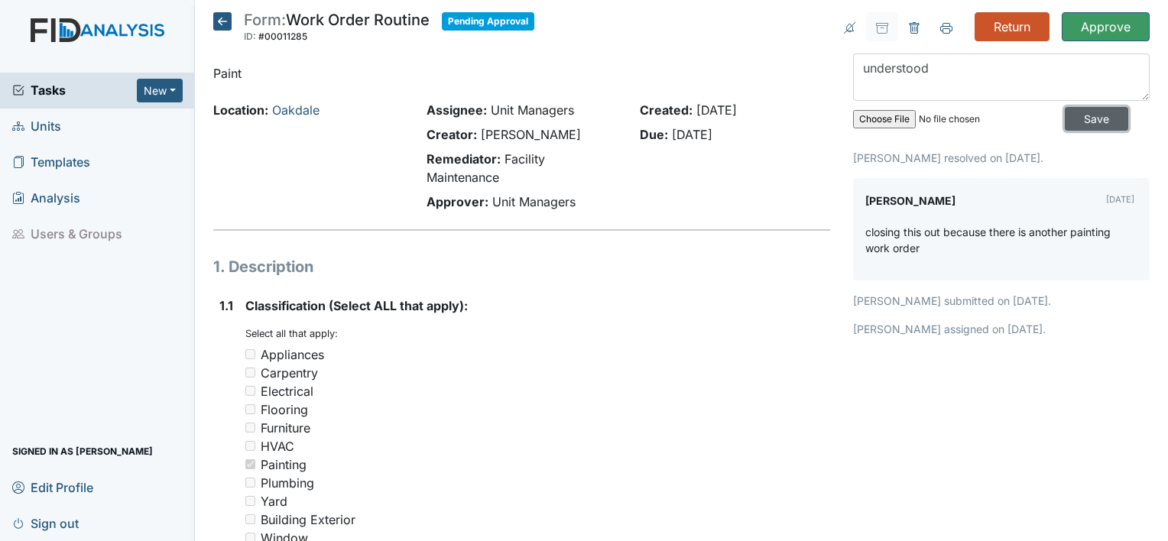
click at [1084, 118] on input "Save" at bounding box center [1096, 119] width 63 height 24
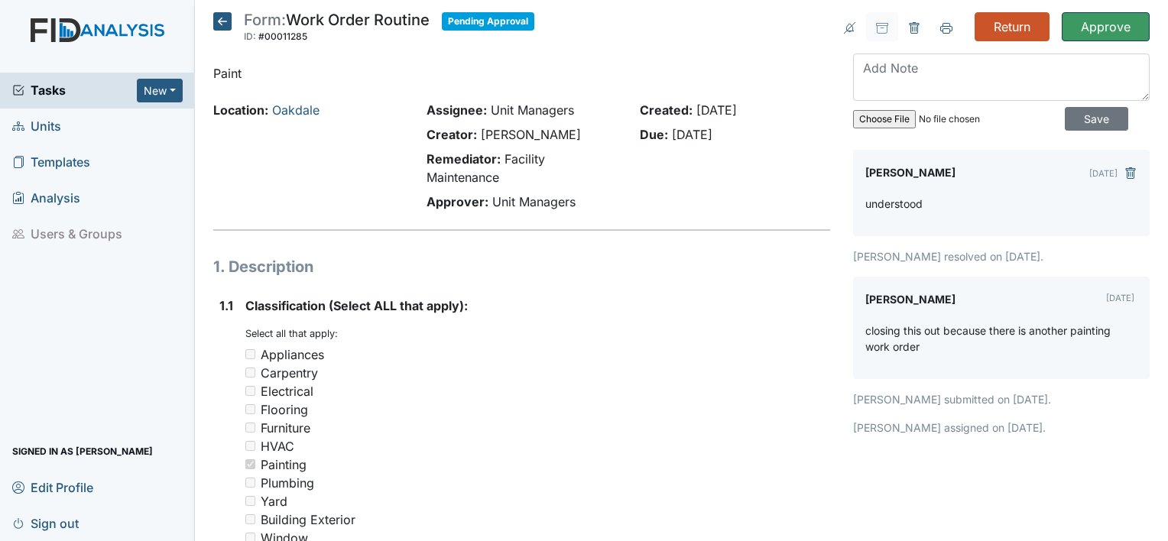
click at [1091, 28] on input "Approve" at bounding box center [1105, 26] width 88 height 29
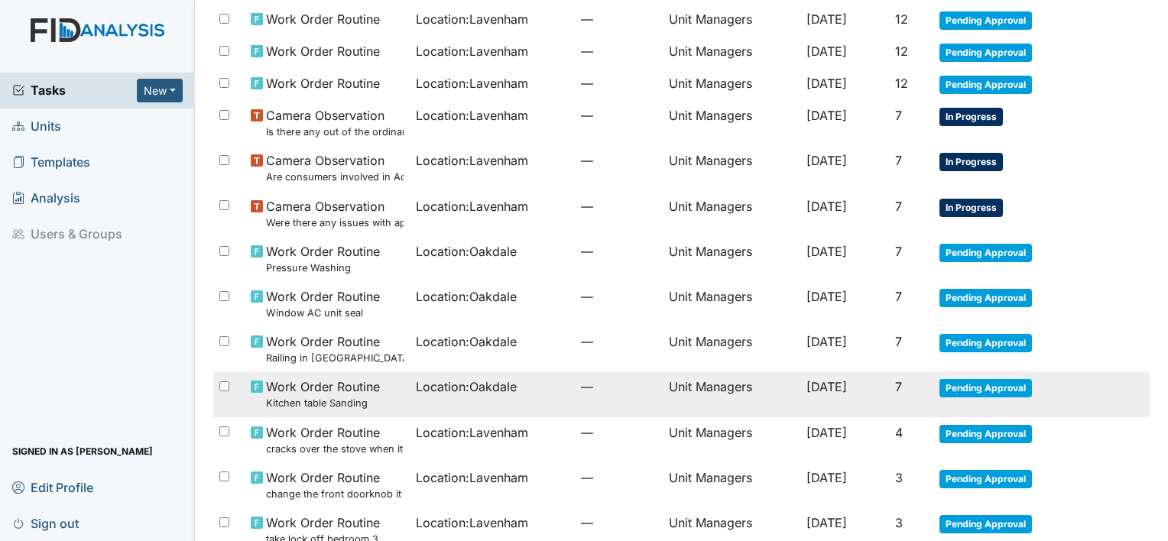
scroll to position [306, 0]
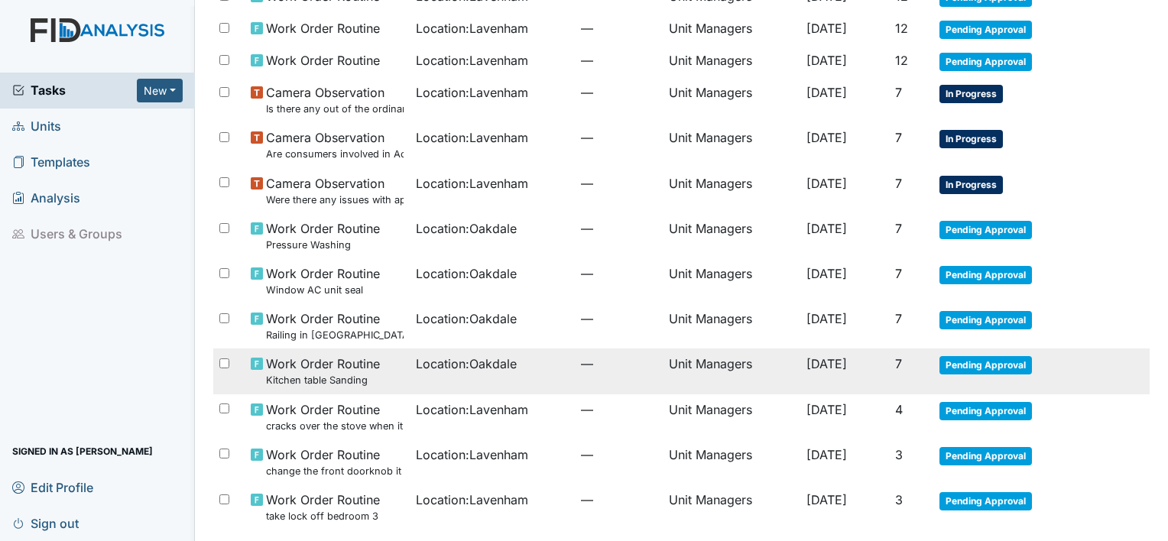
click at [459, 363] on span "Location : [GEOGRAPHIC_DATA]" at bounding box center [466, 364] width 101 height 18
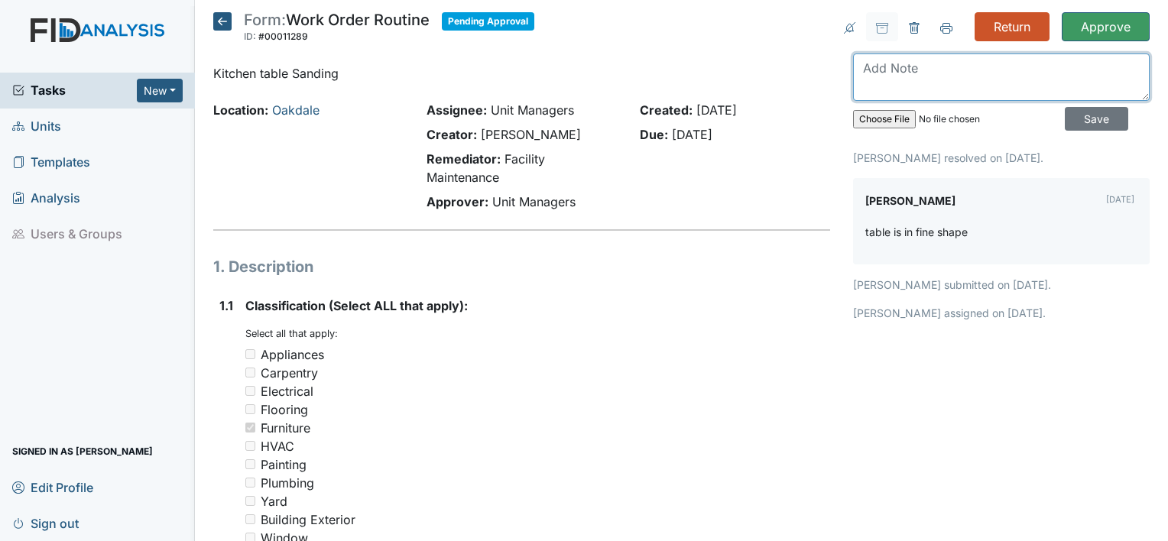
click at [951, 67] on textarea at bounding box center [1001, 76] width 297 height 47
type textarea "w"
click at [941, 86] on textarea "Staff scraped some of the old build up off of the table" at bounding box center [1001, 76] width 297 height 47
type textarea "Staff scraped some of the old build up off of the table."
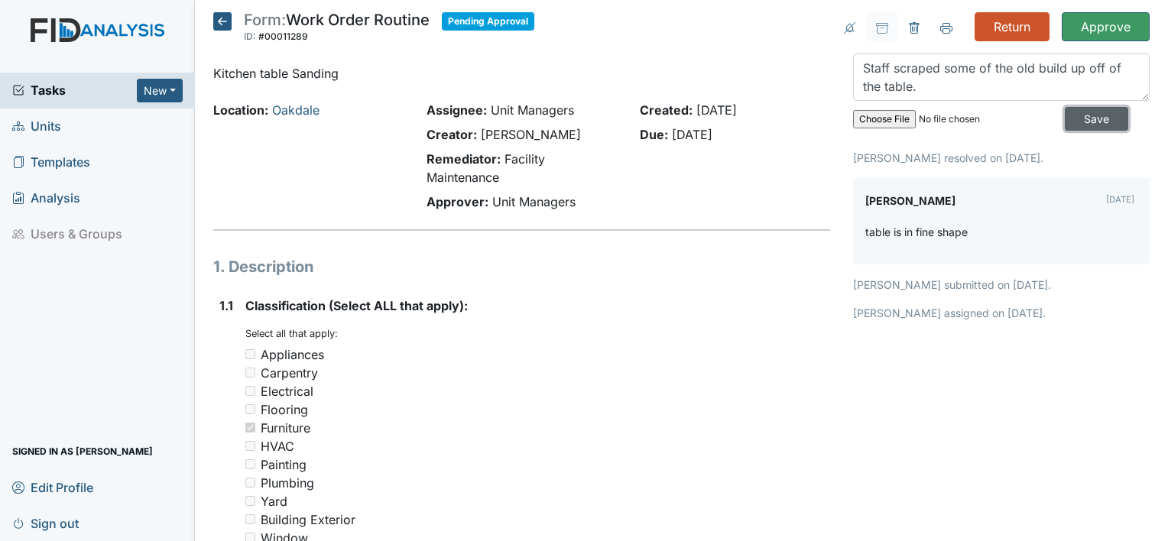
click at [1068, 119] on input "Save" at bounding box center [1096, 119] width 63 height 24
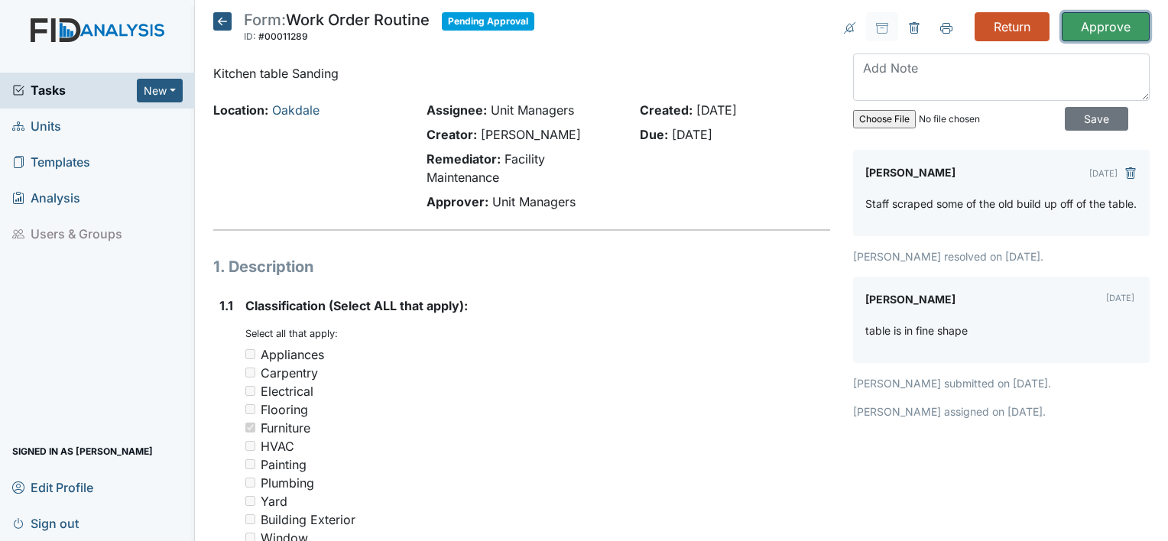
click at [1079, 31] on input "Approve" at bounding box center [1105, 26] width 88 height 29
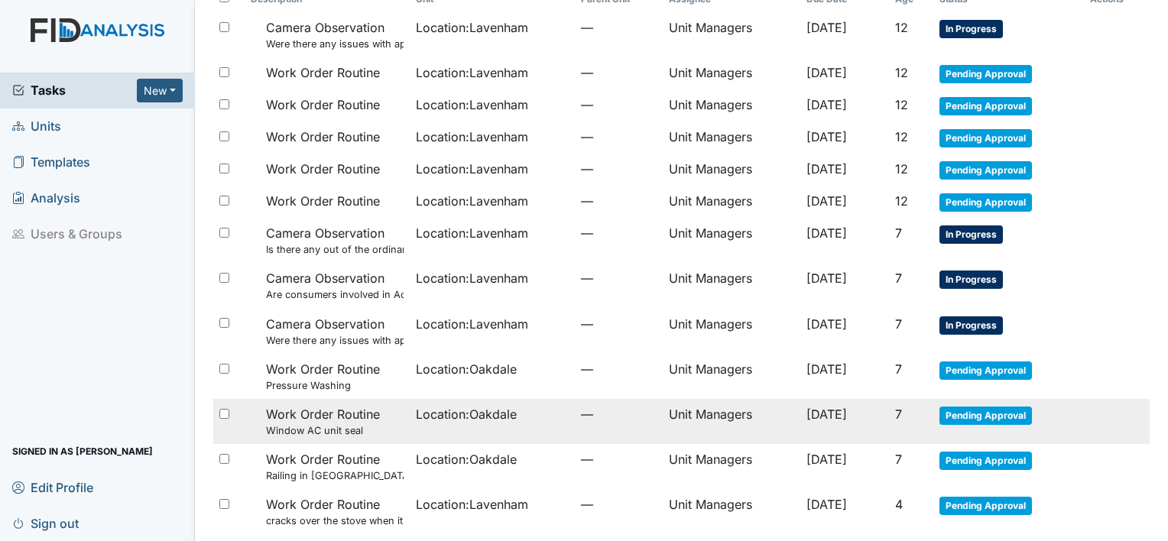
scroll to position [159, 0]
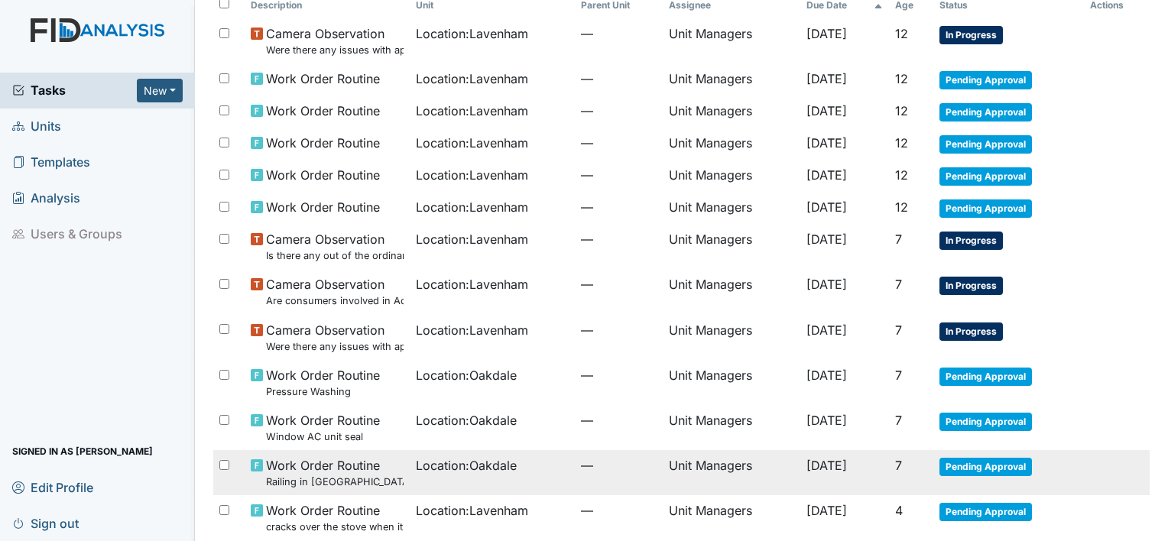
click at [455, 459] on span "Location : [GEOGRAPHIC_DATA]" at bounding box center [466, 465] width 101 height 18
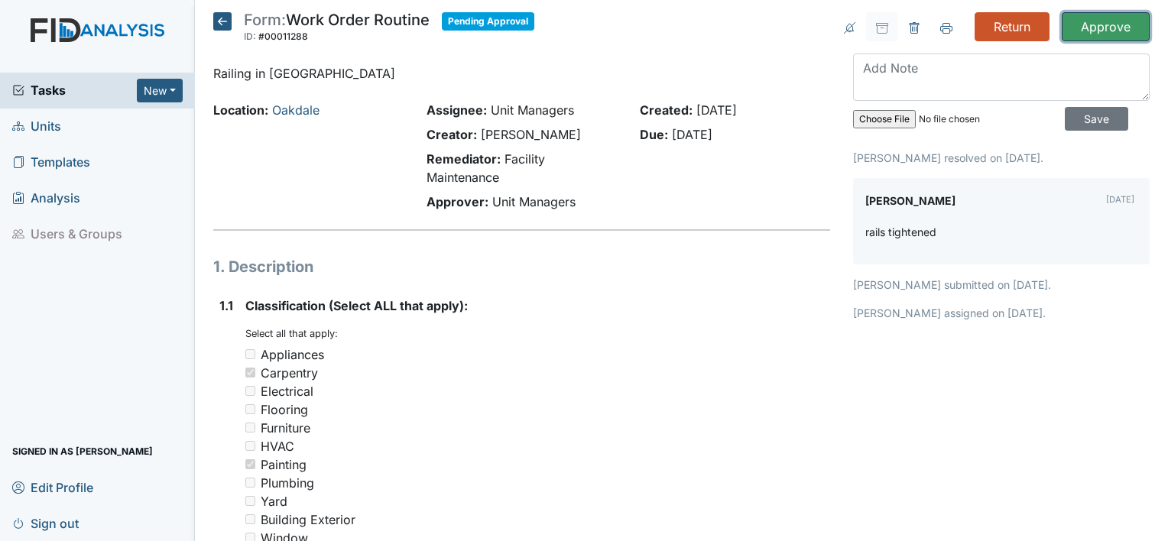
click at [1076, 33] on input "Approve" at bounding box center [1105, 26] width 88 height 29
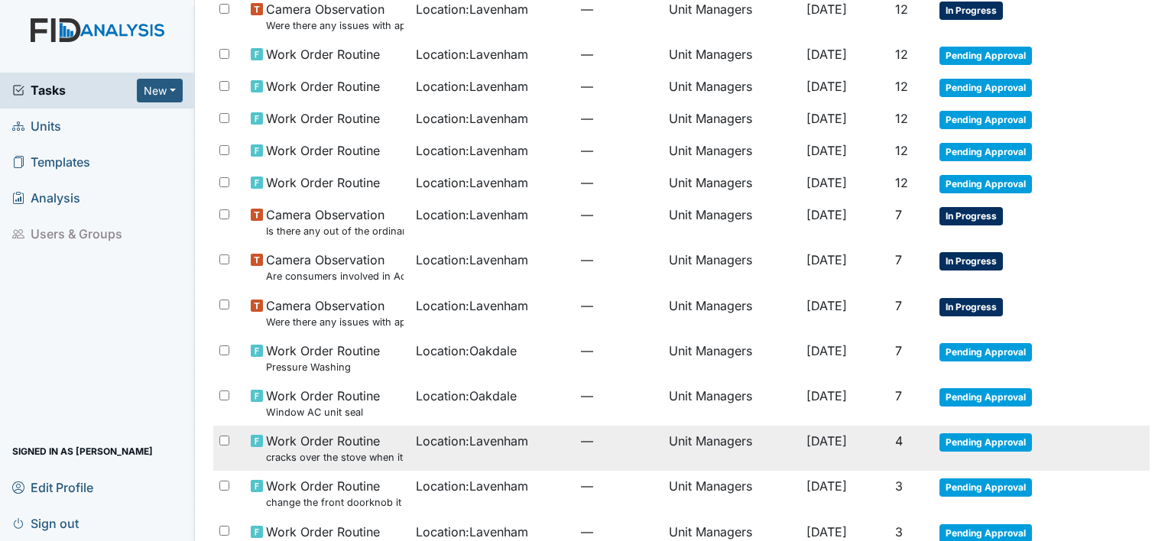
scroll to position [229, 0]
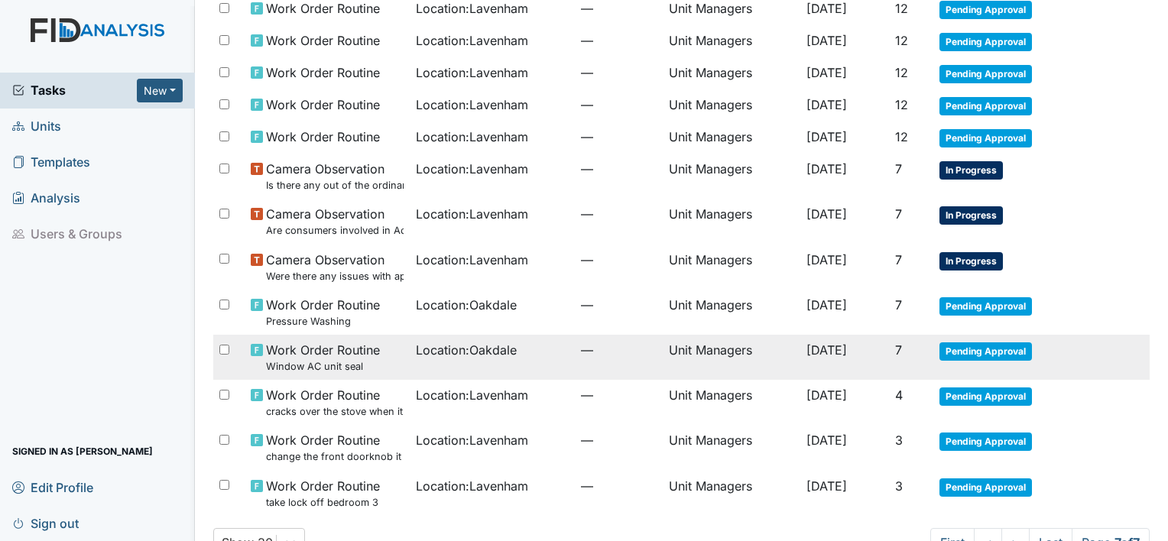
click at [456, 348] on span "Location : [GEOGRAPHIC_DATA]" at bounding box center [466, 350] width 101 height 18
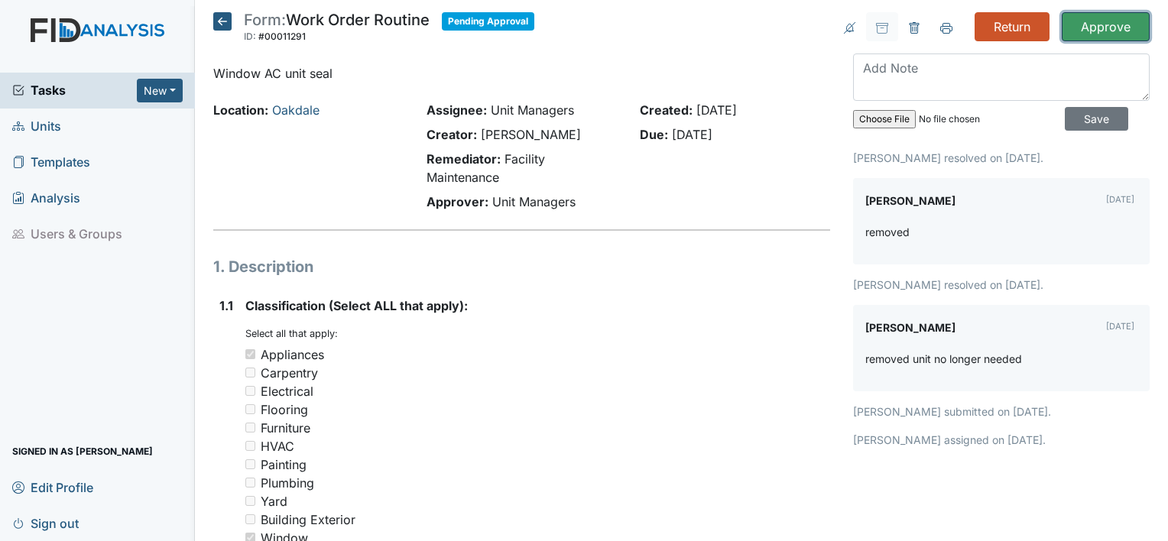
click at [1106, 27] on input "Approve" at bounding box center [1105, 26] width 88 height 29
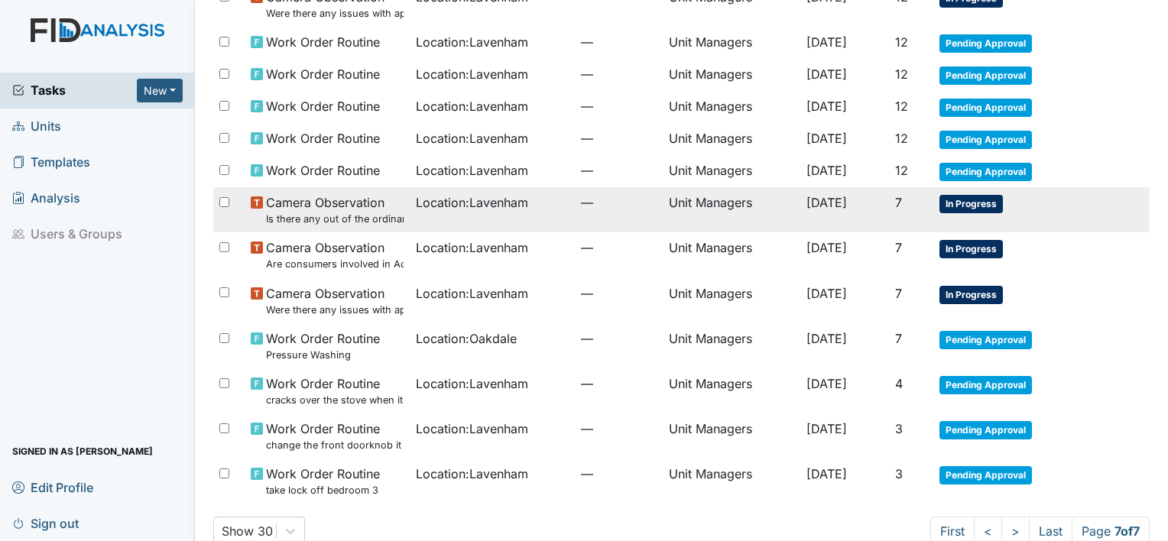
scroll to position [221, 0]
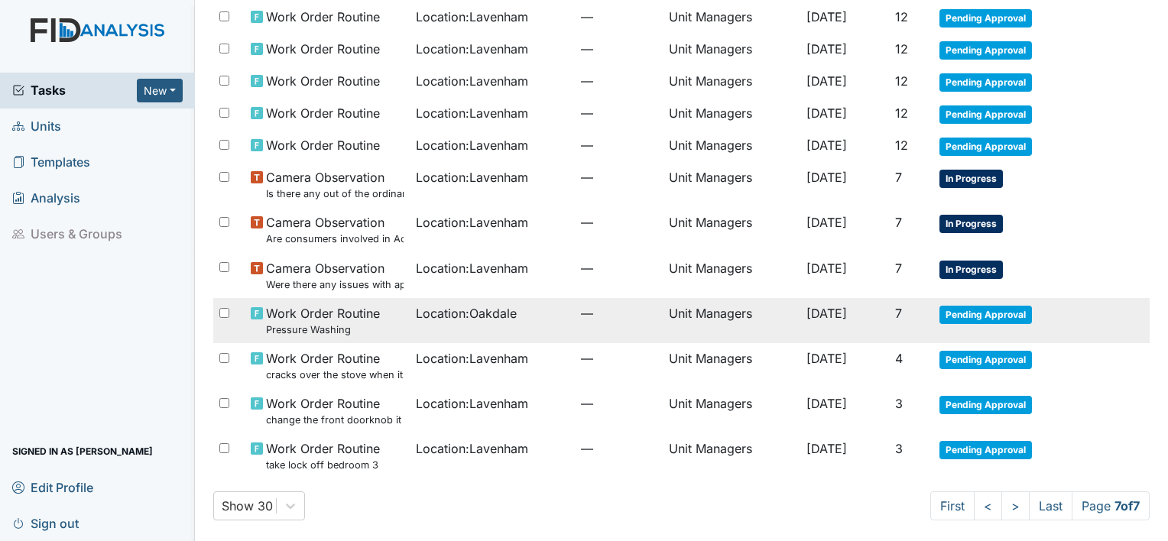
click at [436, 315] on span "Location : Oakdale" at bounding box center [466, 313] width 101 height 18
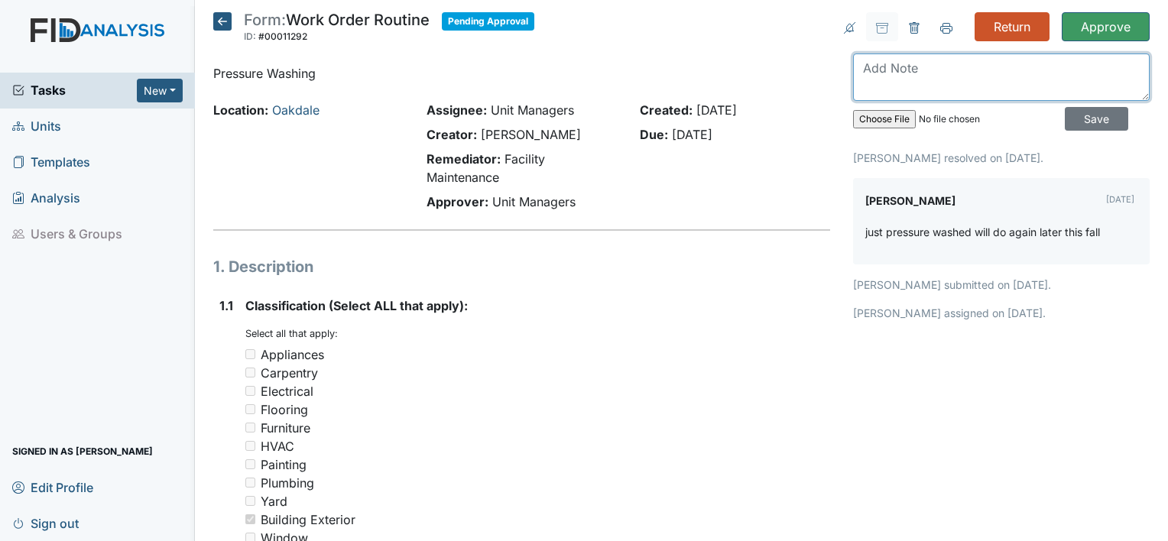
click at [989, 65] on textarea at bounding box center [1001, 76] width 297 height 47
type textarea "Understood, just sharing what inspector listed."
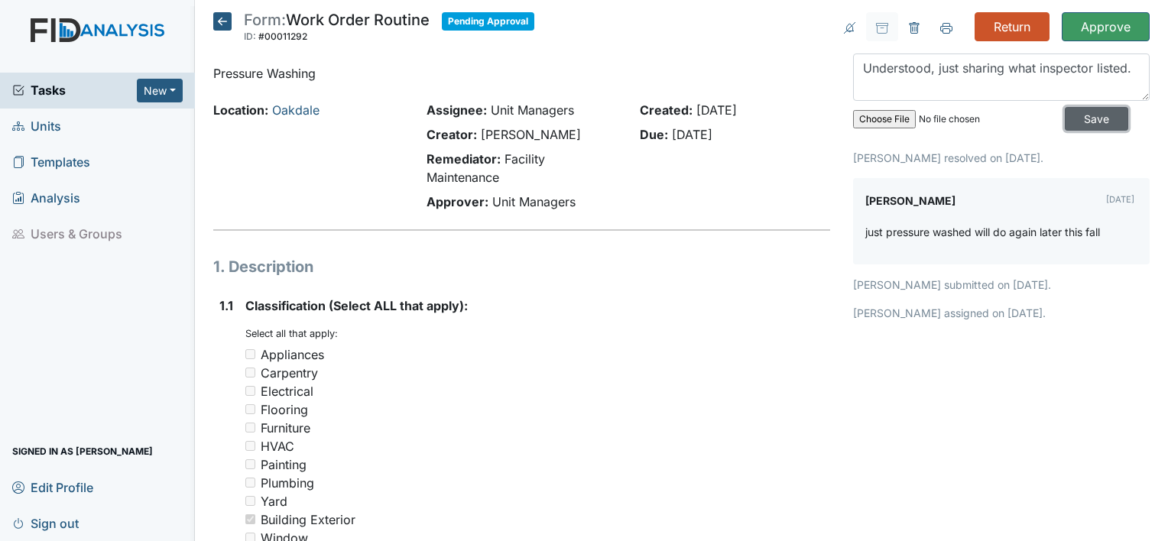
click at [1071, 119] on input "Save" at bounding box center [1096, 119] width 63 height 24
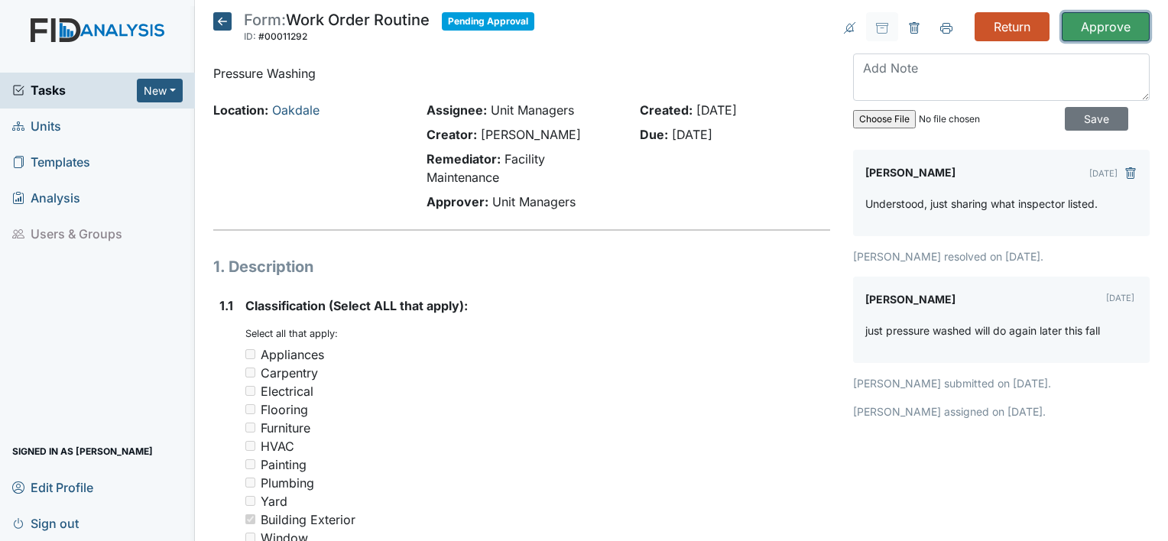
click at [1109, 21] on input "Approve" at bounding box center [1105, 26] width 88 height 29
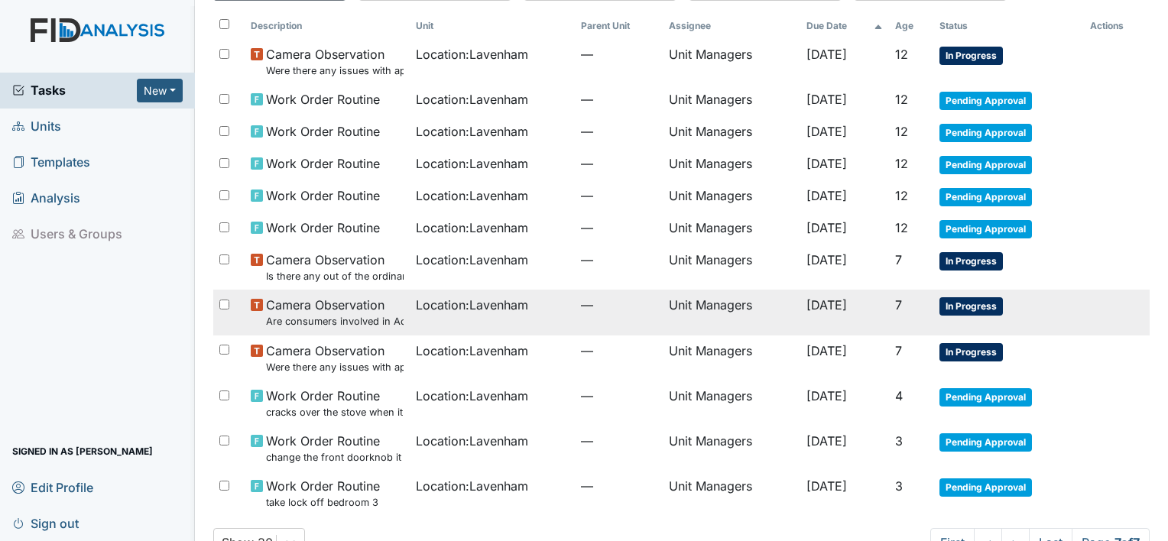
scroll to position [176, 0]
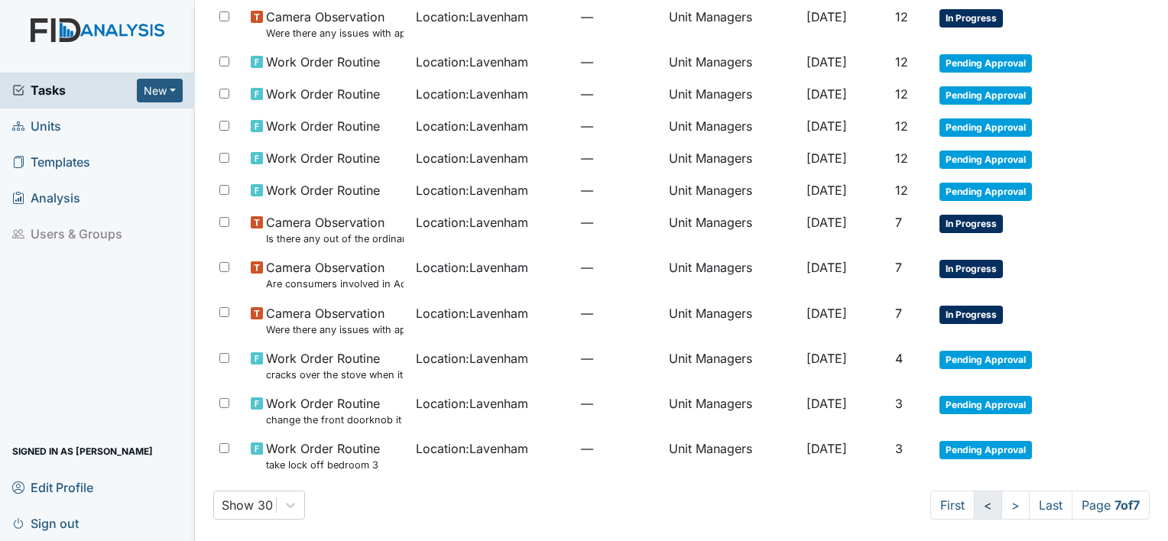
click at [975, 503] on link "<" at bounding box center [988, 505] width 28 height 29
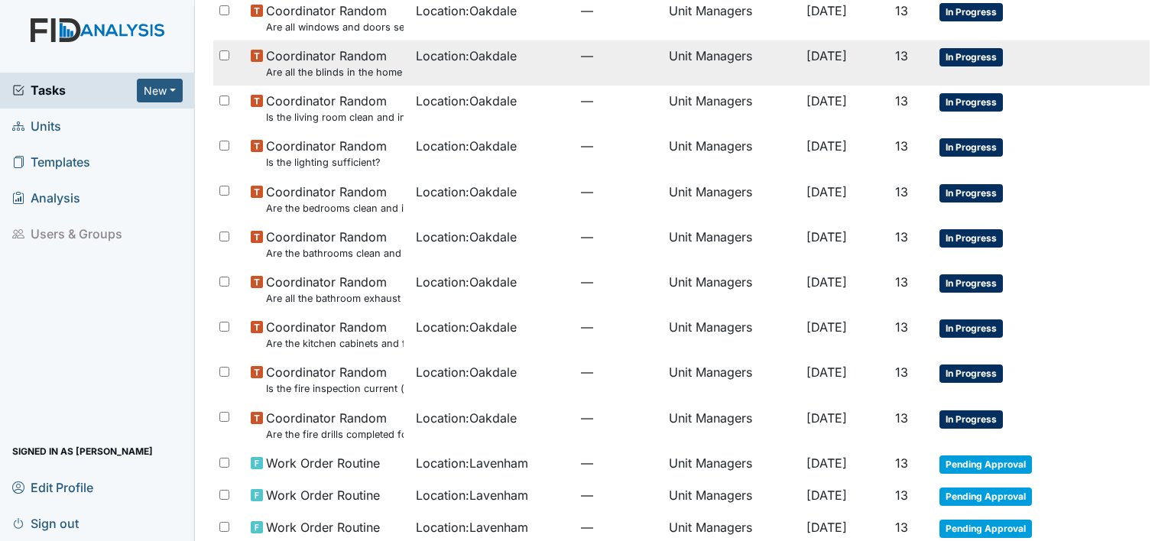
scroll to position [935, 0]
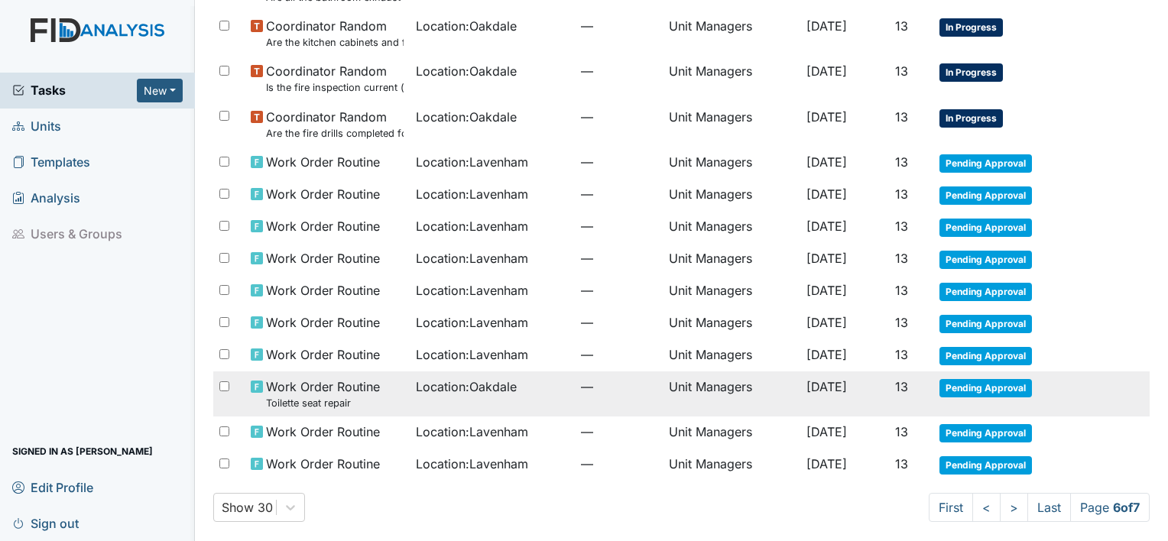
click at [346, 385] on span "Work Order Routine Toilette seat repair" at bounding box center [323, 394] width 114 height 33
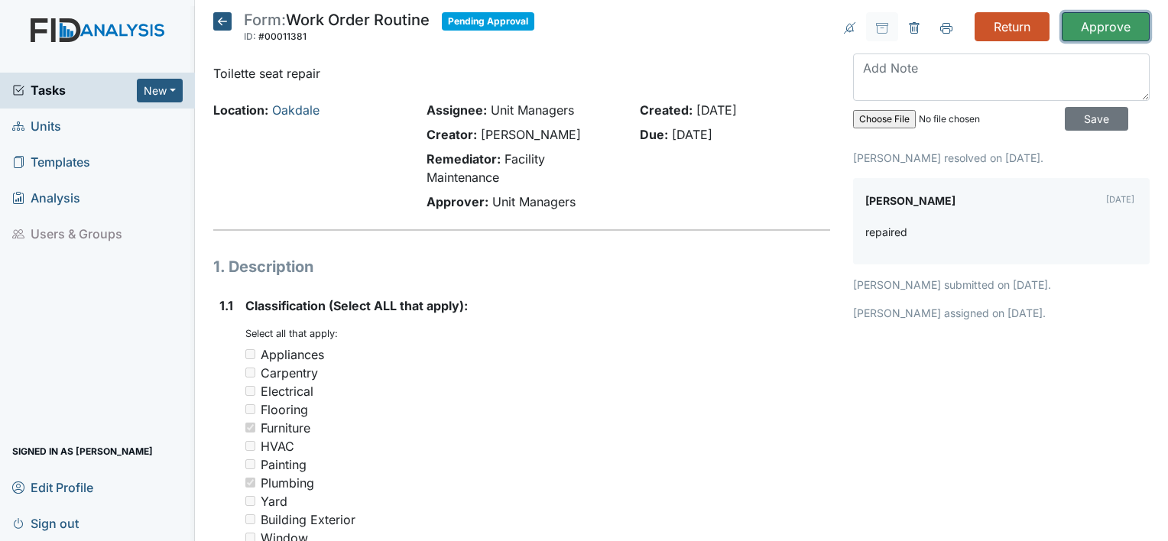
click at [1111, 36] on input "Approve" at bounding box center [1105, 26] width 88 height 29
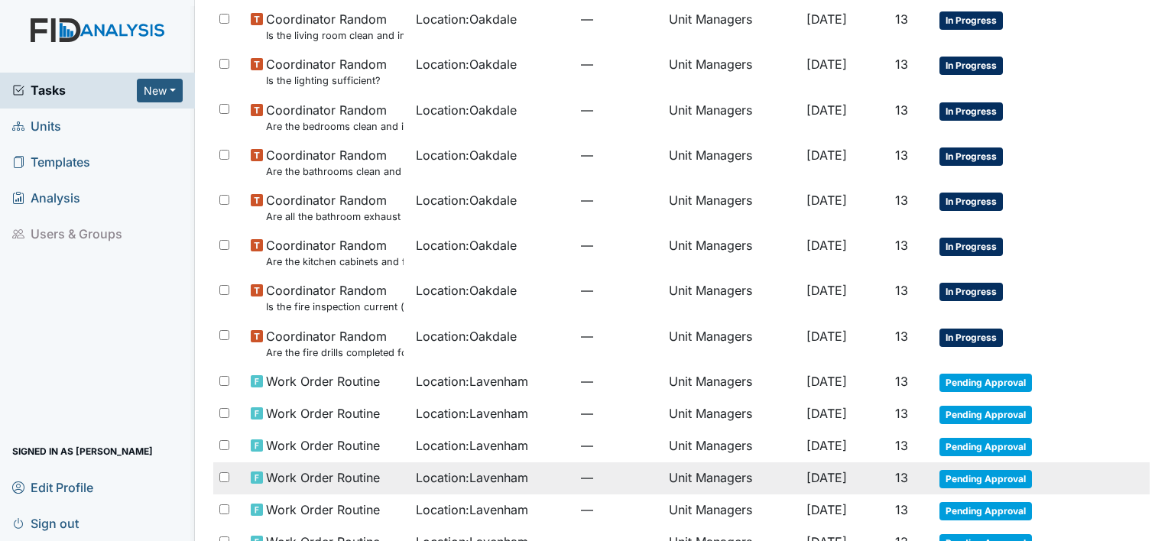
scroll to position [935, 0]
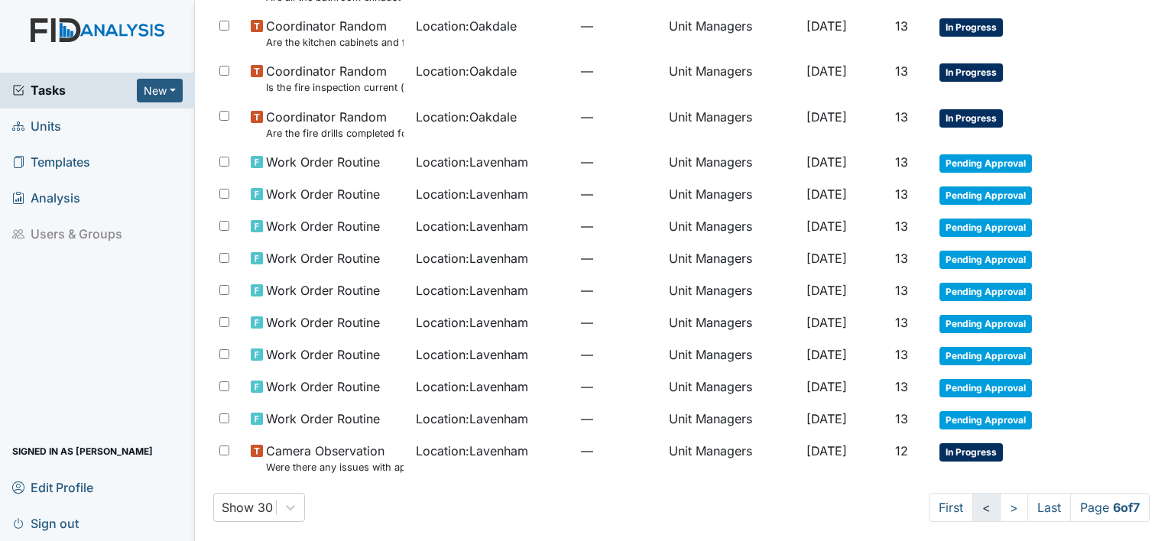
click at [972, 504] on link "<" at bounding box center [986, 507] width 28 height 29
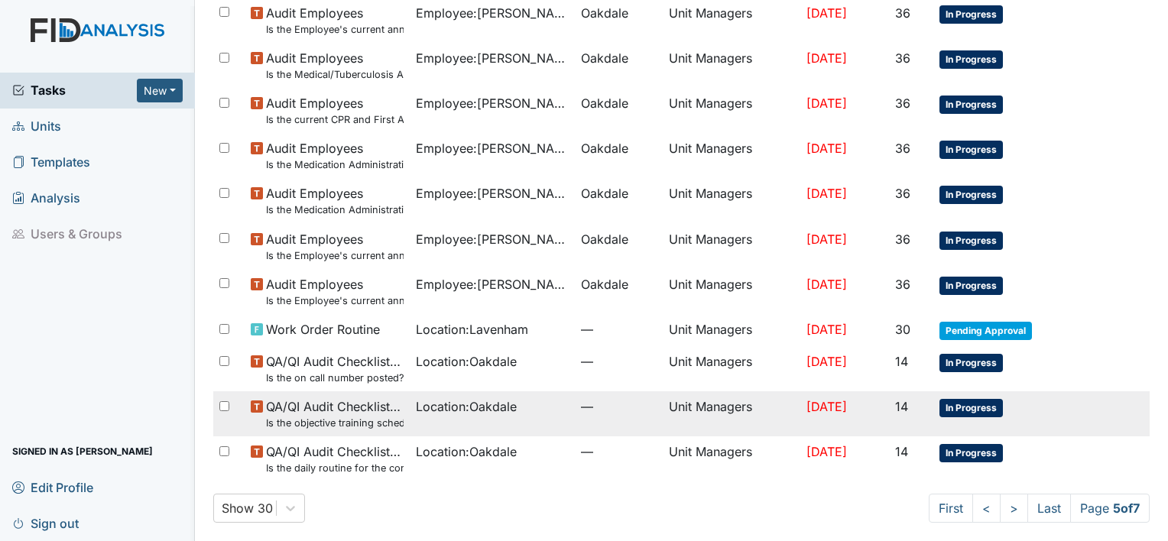
scroll to position [1045, 0]
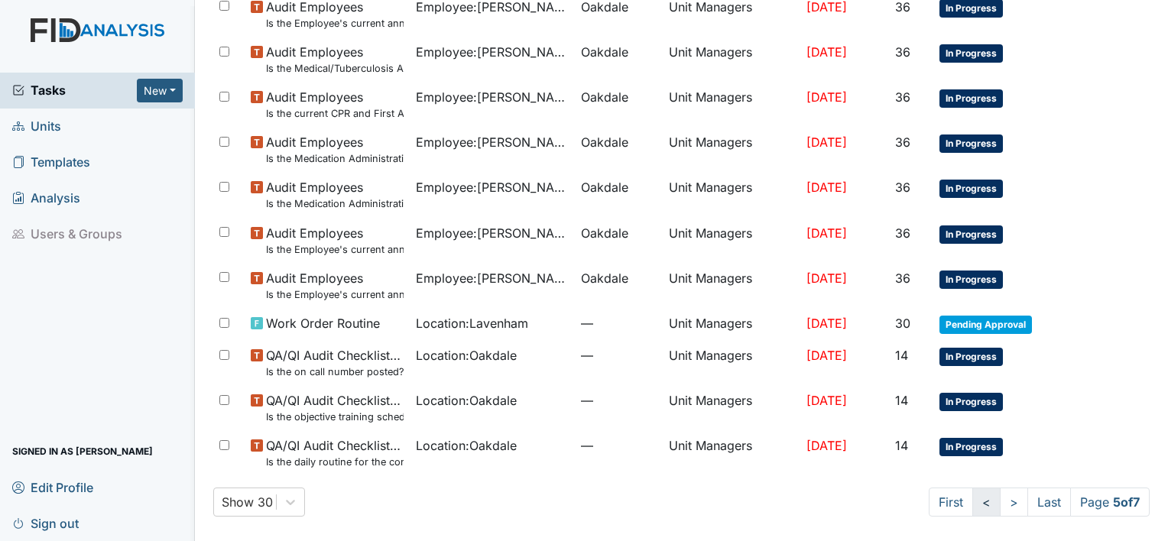
click at [972, 498] on link "<" at bounding box center [986, 502] width 28 height 29
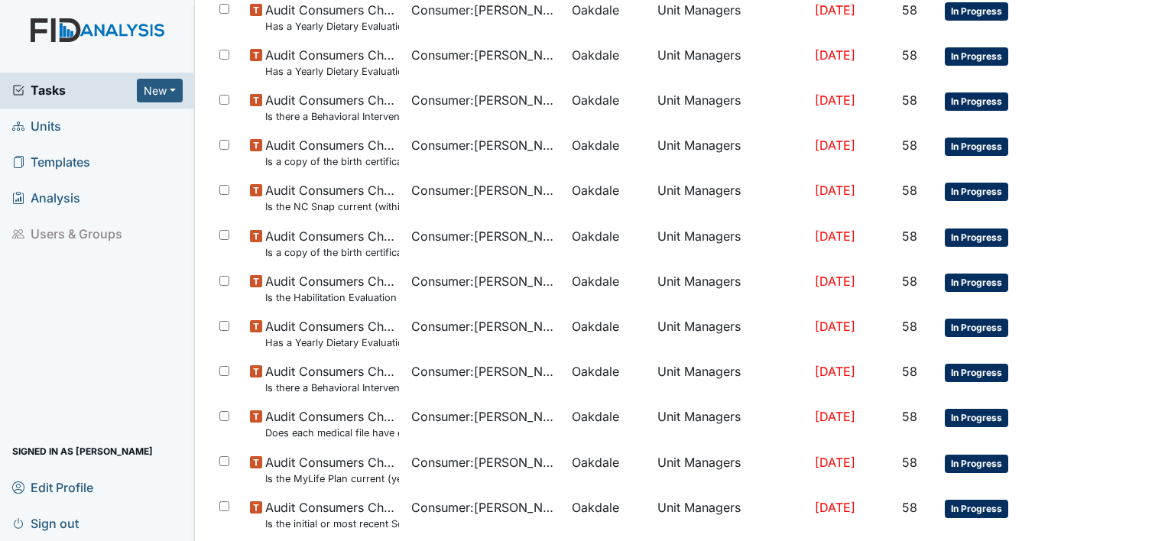
scroll to position [1058, 0]
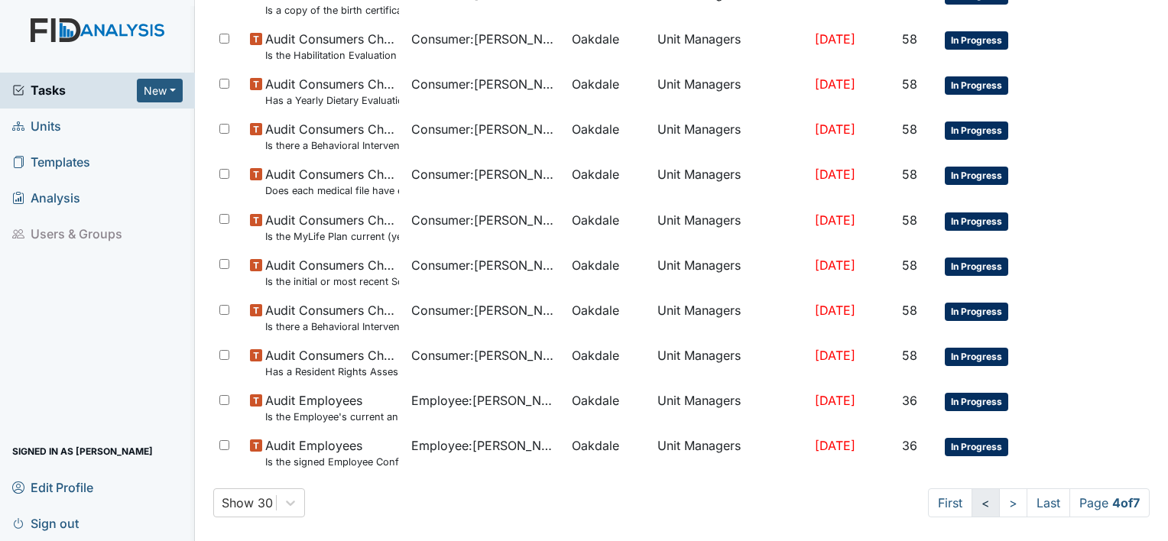
click at [972, 499] on link "<" at bounding box center [985, 502] width 28 height 29
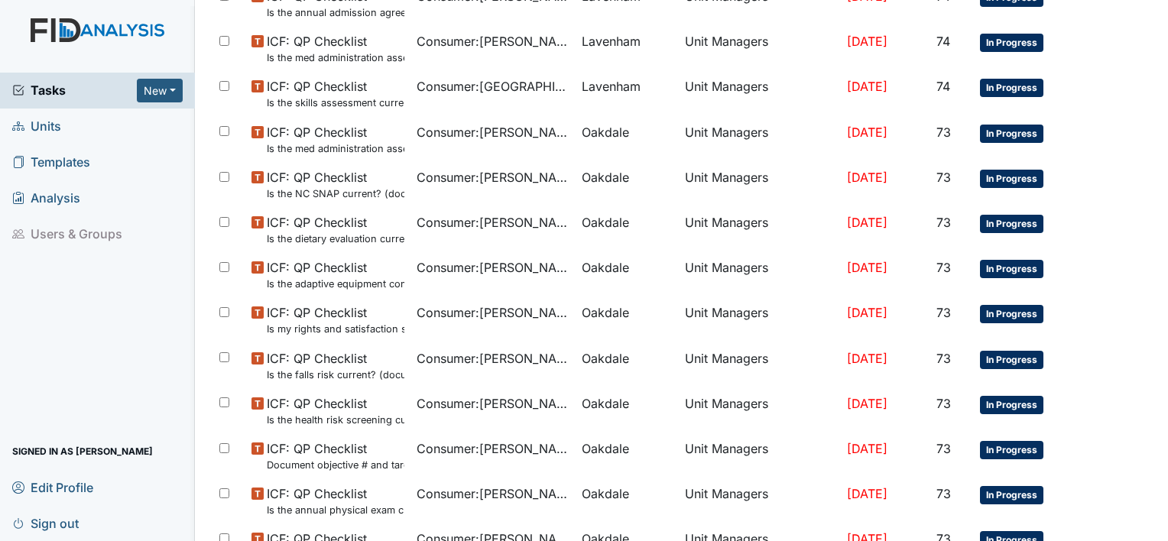
scroll to position [1058, 0]
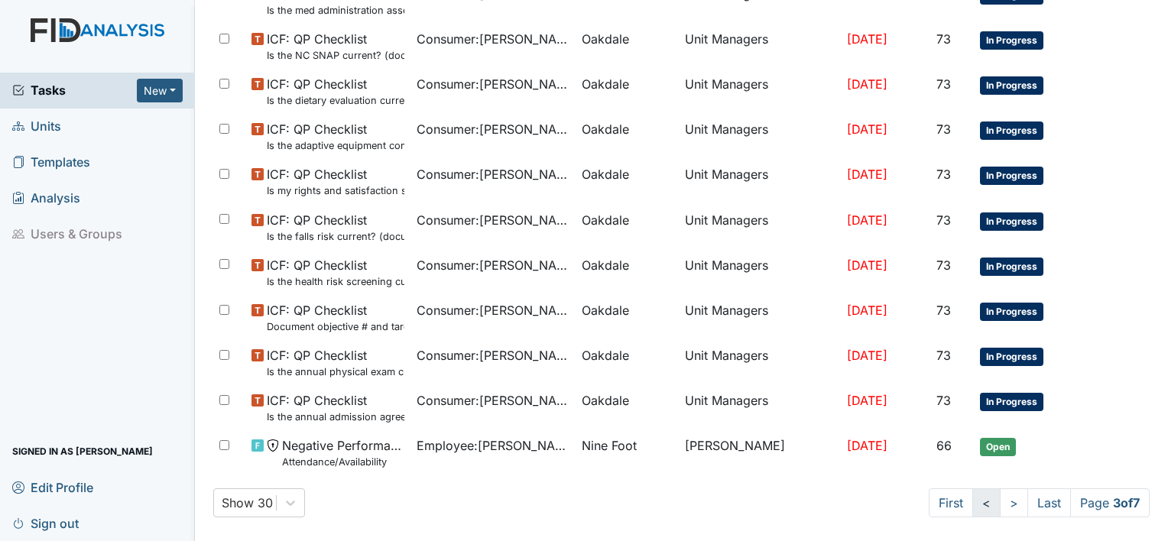
click at [972, 498] on link "<" at bounding box center [986, 502] width 28 height 29
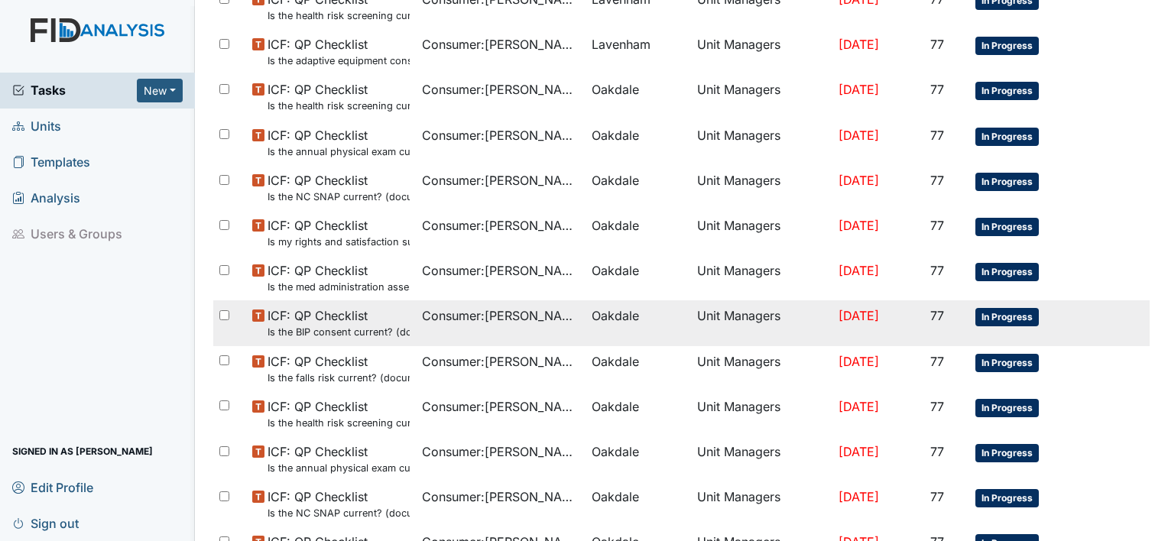
scroll to position [1058, 0]
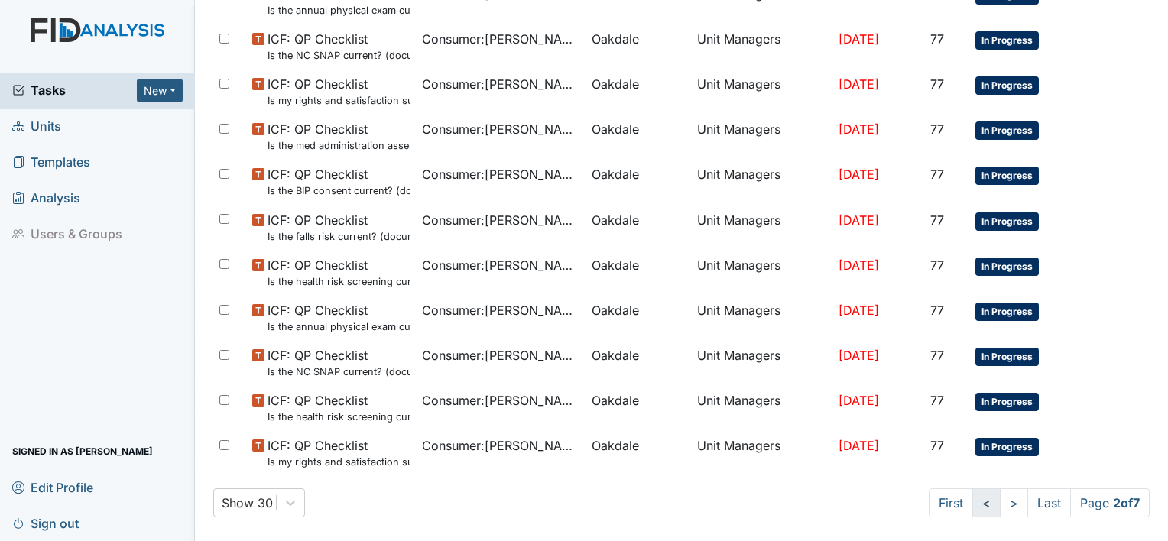
click at [974, 498] on link "<" at bounding box center [986, 502] width 28 height 29
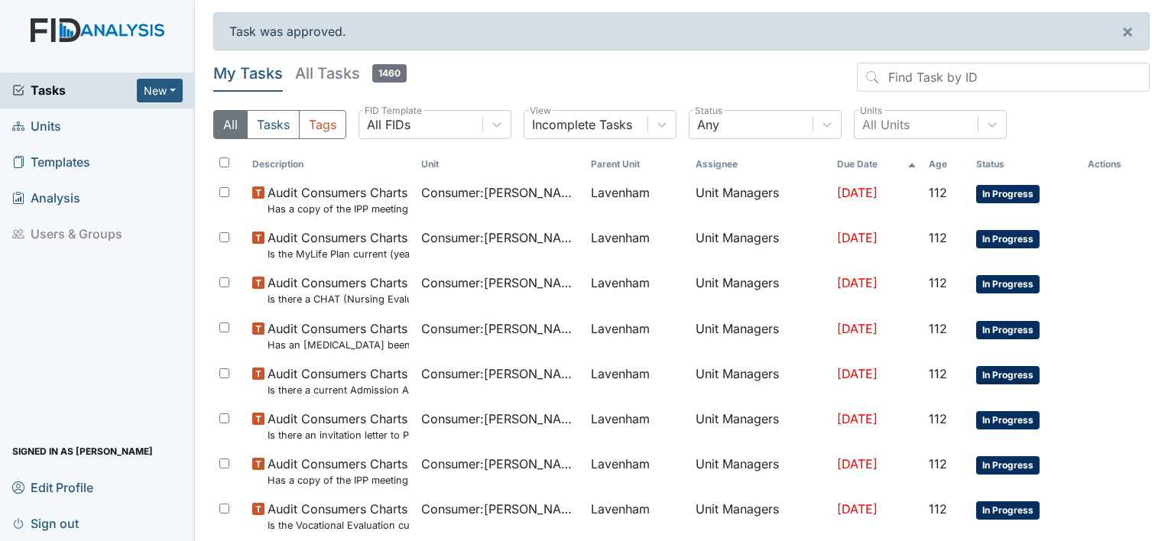
click at [1149, 223] on main "Task was approved. × My Tasks All Tasks 1460 All Tasks Tags All FIDs FID Templa…" at bounding box center [681, 270] width 973 height 541
